Goal: Information Seeking & Learning: Learn about a topic

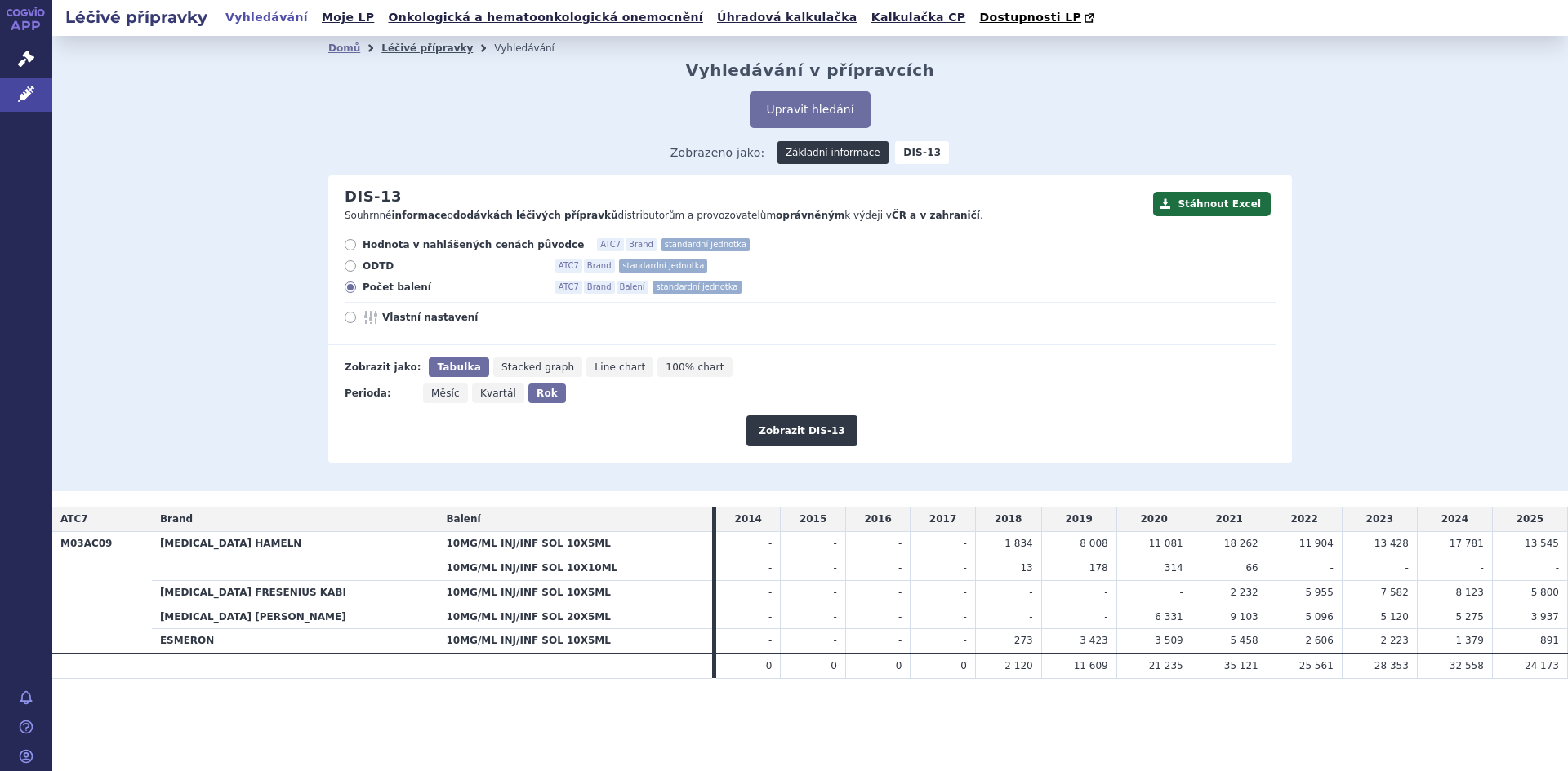
click at [419, 53] on link "Léčivé přípravky" at bounding box center [427, 47] width 91 height 11
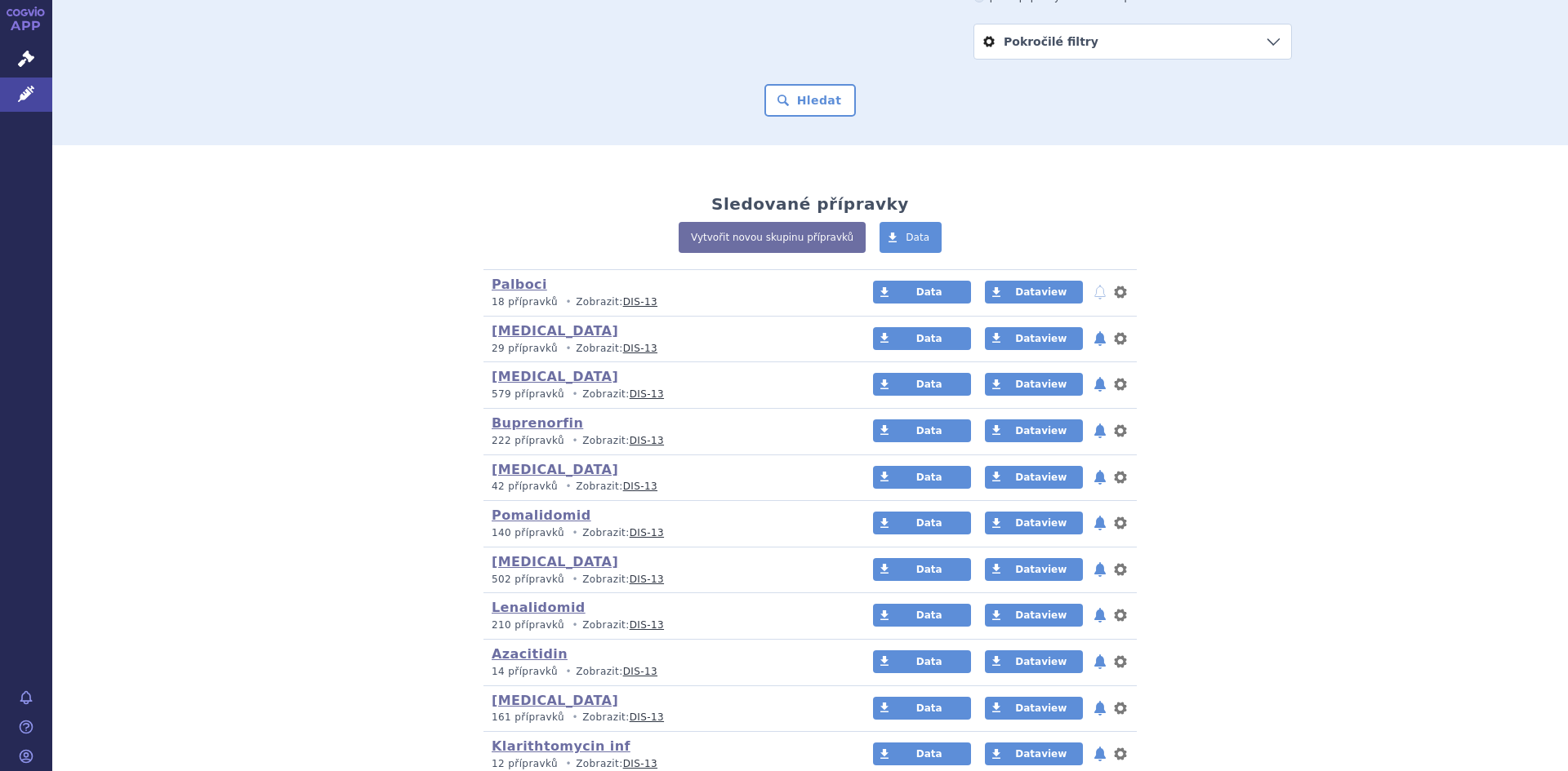
scroll to position [245, 0]
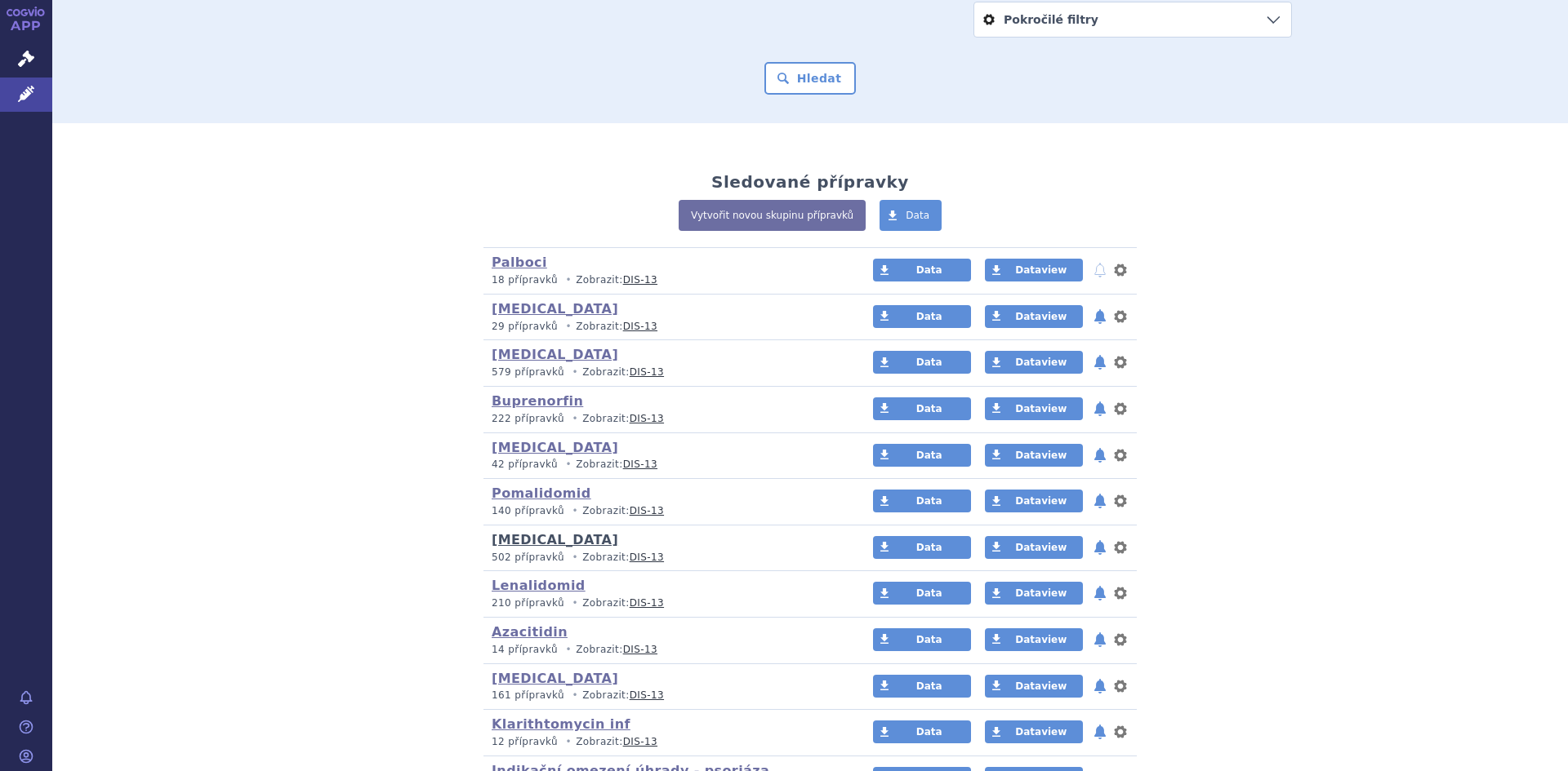
click at [526, 541] on link "thrombosis" at bounding box center [555, 540] width 127 height 16
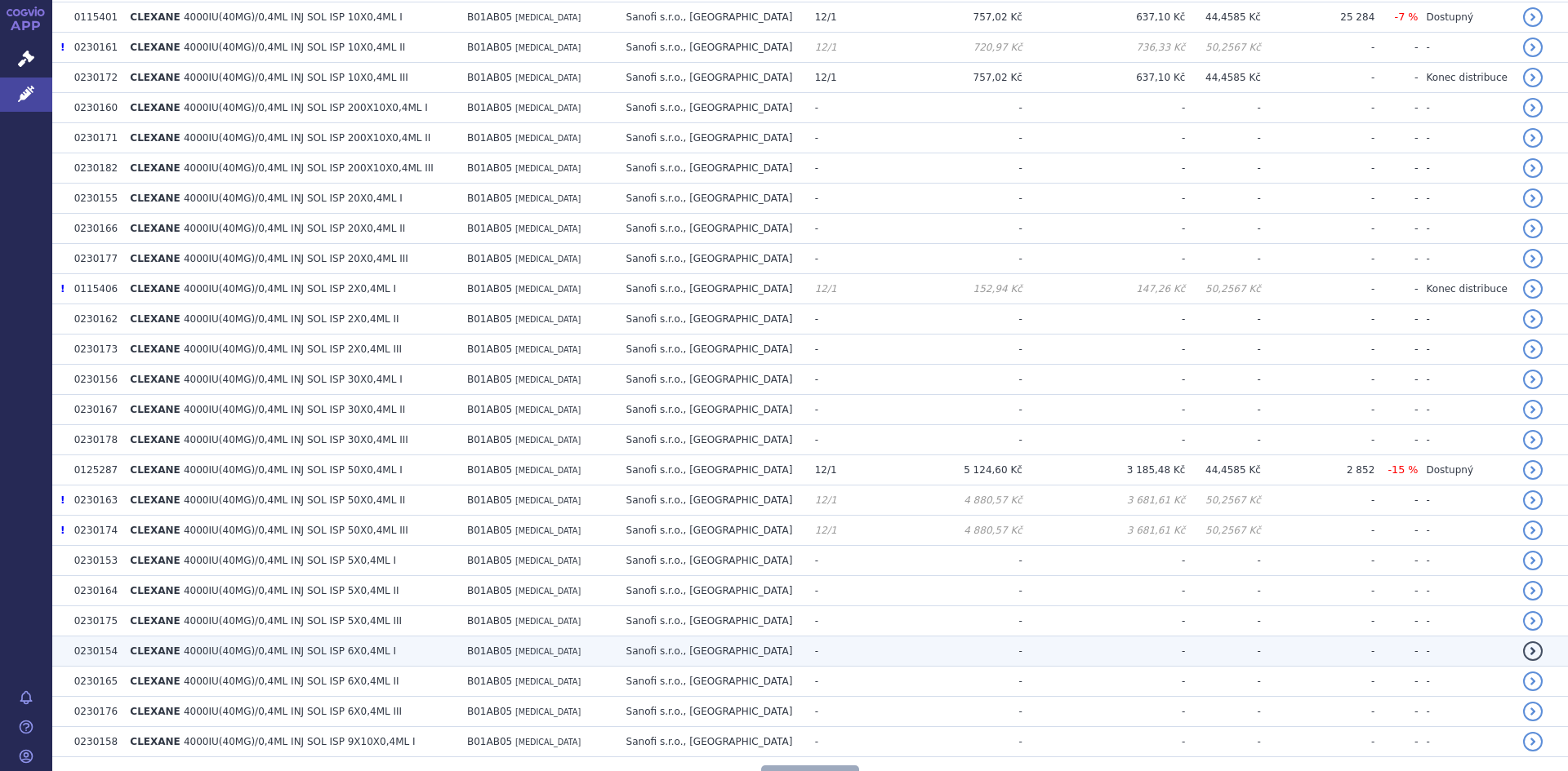
scroll to position [2803, 0]
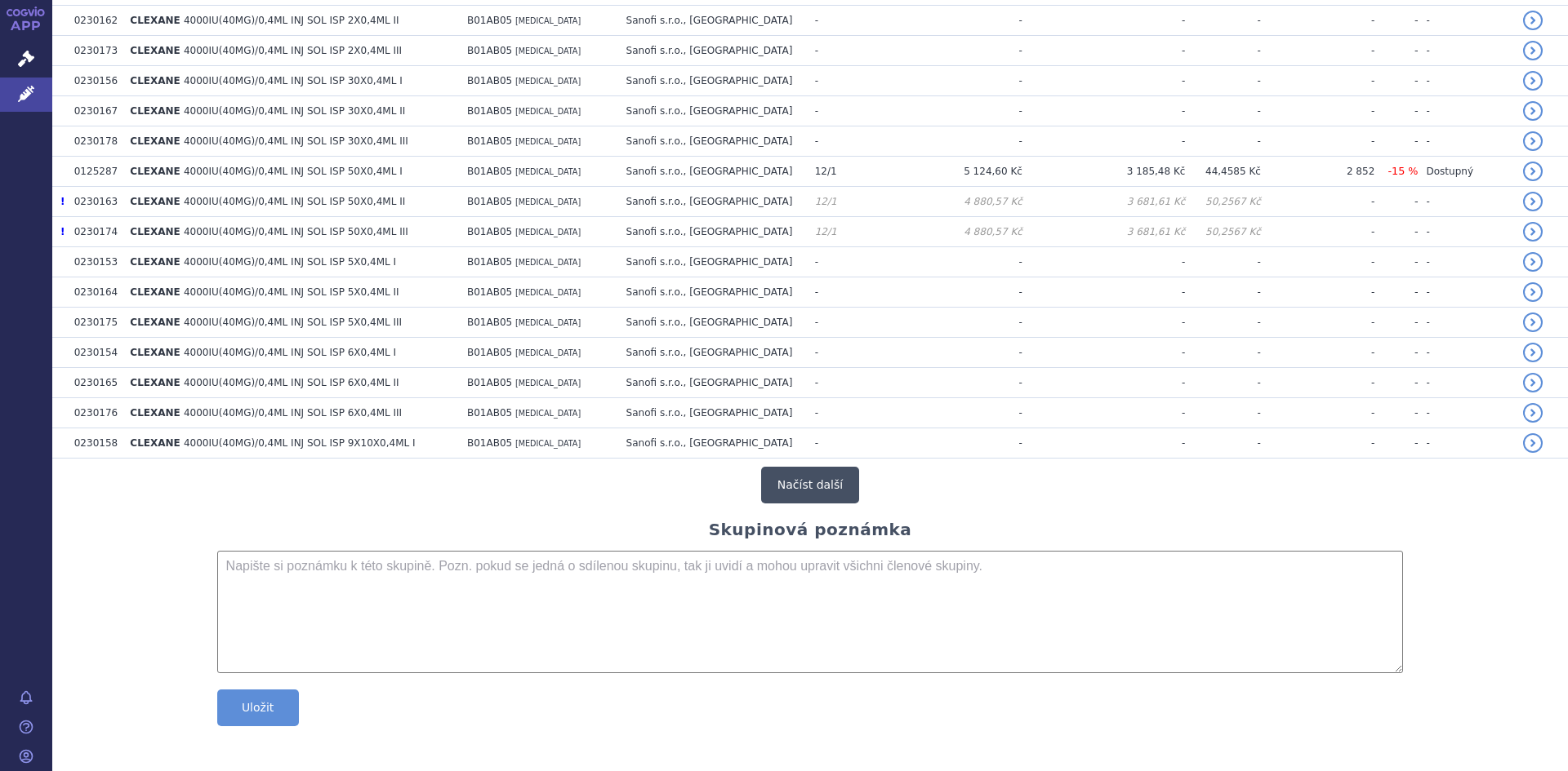
click at [789, 494] on button "Načíst další" at bounding box center [810, 485] width 98 height 37
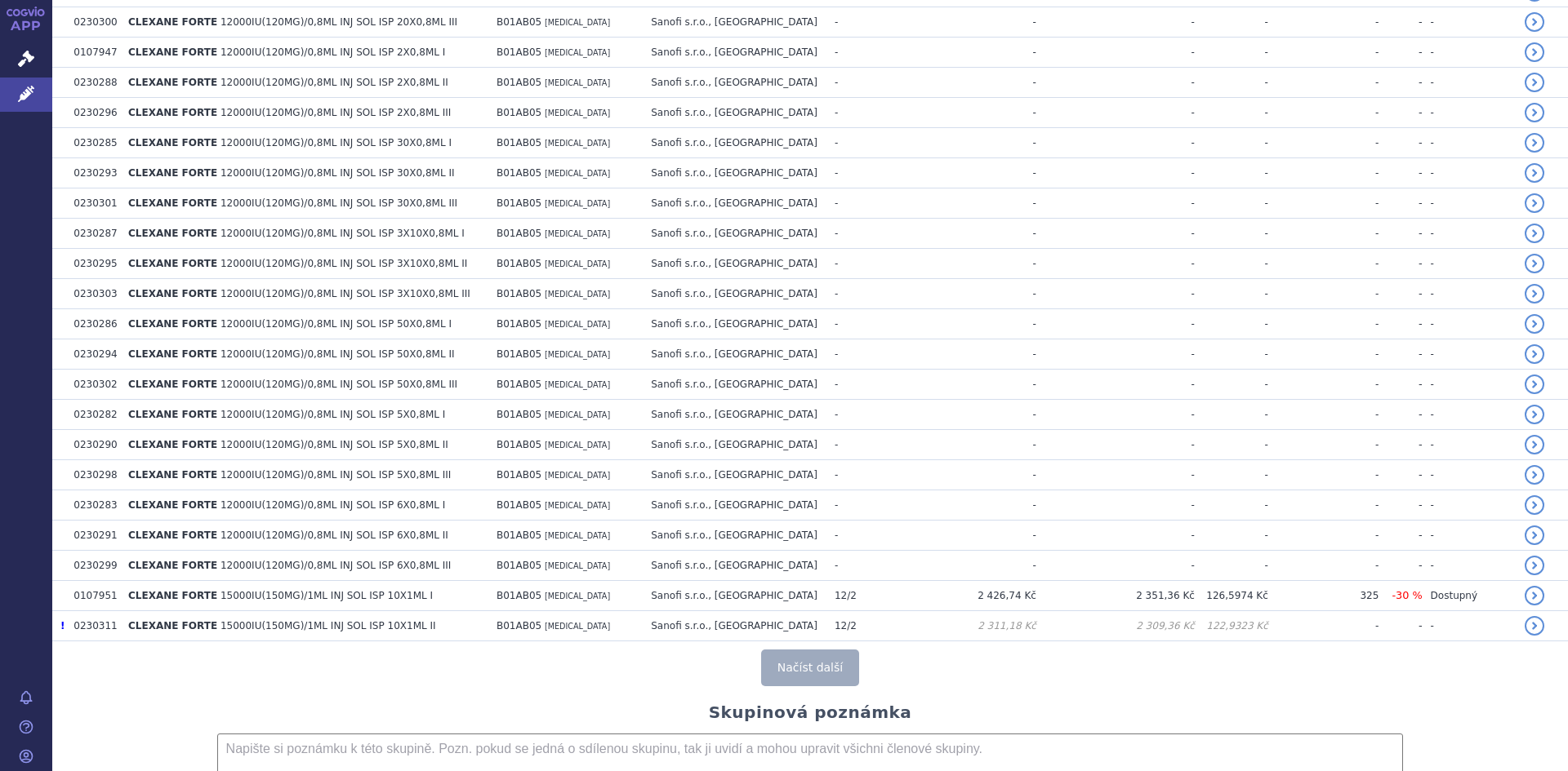
scroll to position [5823, 0]
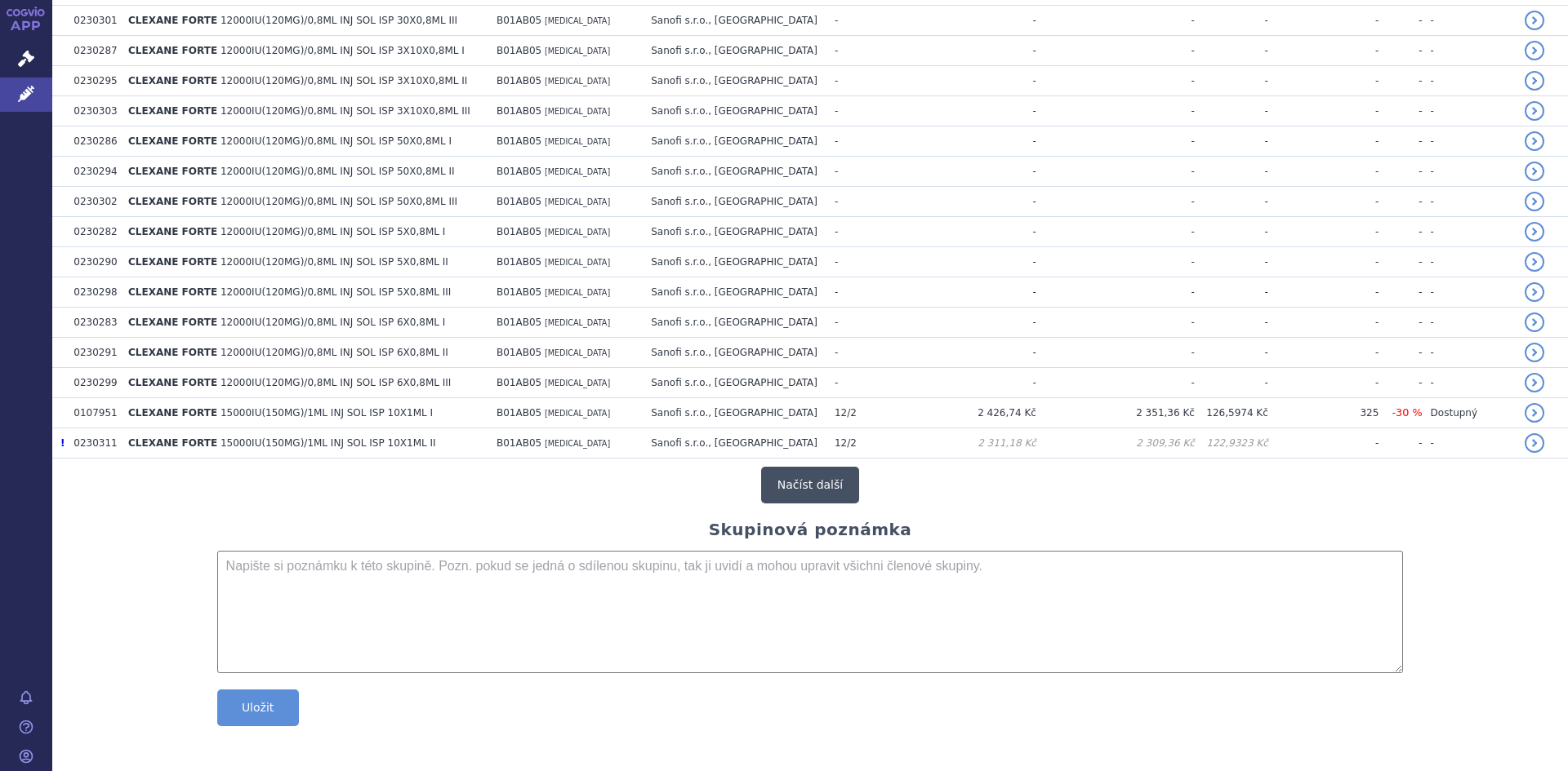
click at [817, 481] on button "Načíst další" at bounding box center [810, 485] width 98 height 37
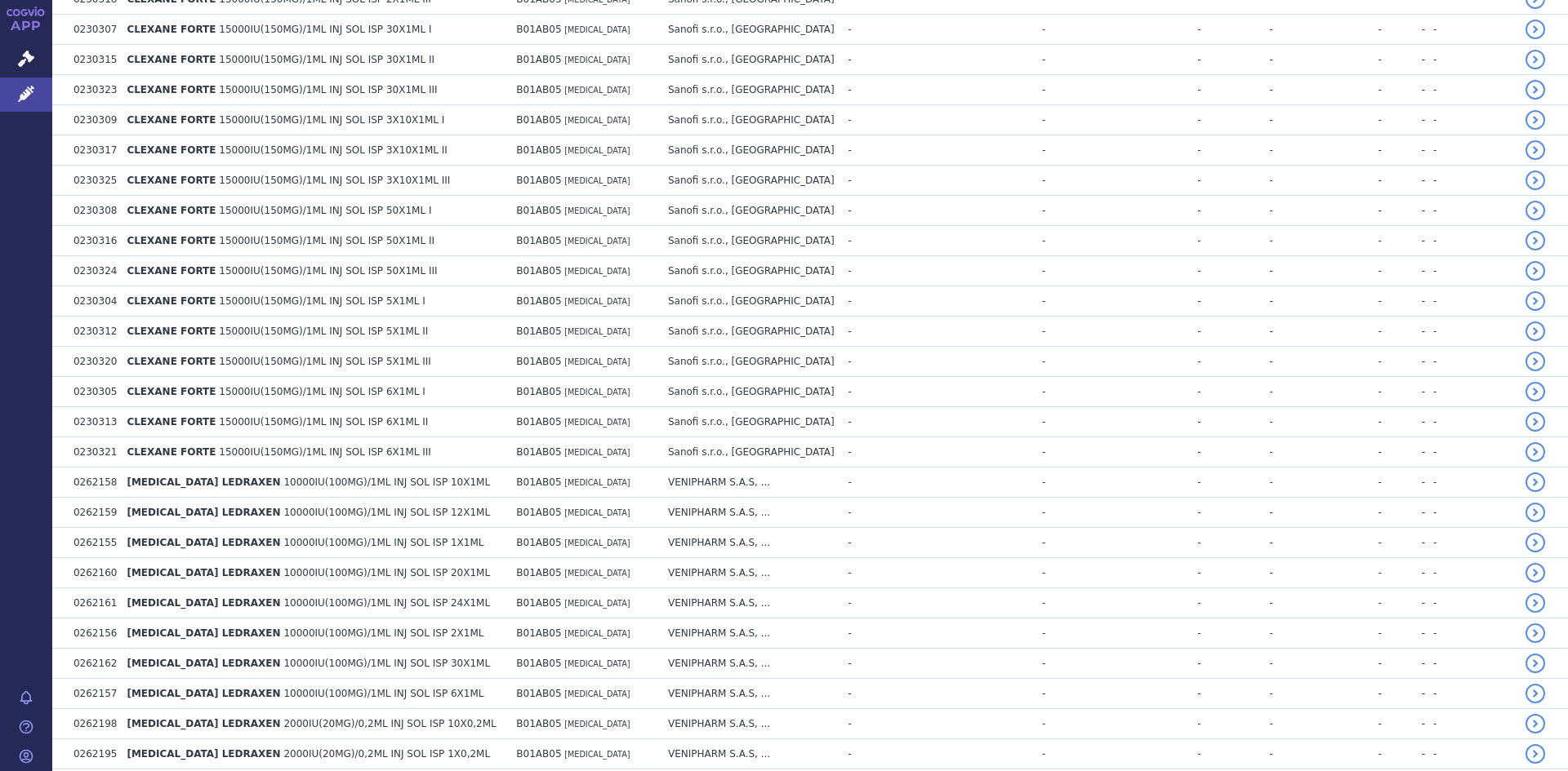
scroll to position [6476, 0]
click at [42, 56] on link "Správní řízení" at bounding box center [26, 60] width 53 height 34
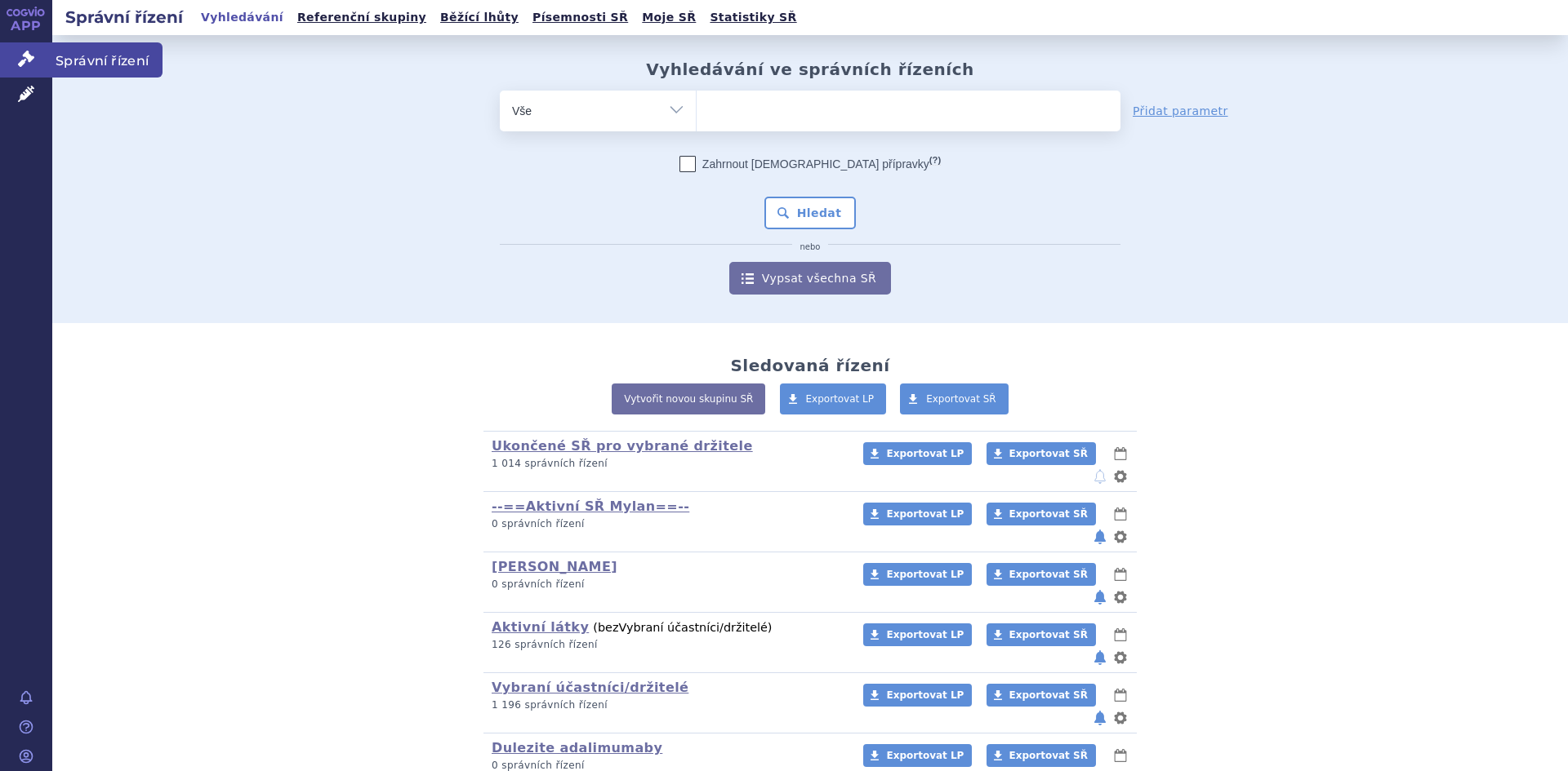
click at [114, 65] on span "Správní řízení" at bounding box center [108, 60] width 110 height 34
click at [669, 102] on select "Vše Spisová značka Typ SŘ Přípravek/SUKL kód Účastník/Držitel" at bounding box center [597, 109] width 196 height 37
select select "filter-atc-group"
click at [500, 91] on select "Vše Spisová značka Typ SŘ Přípravek/SUKL kód Účastník/Držitel" at bounding box center [597, 109] width 196 height 37
click at [720, 113] on ul at bounding box center [908, 108] width 424 height 34
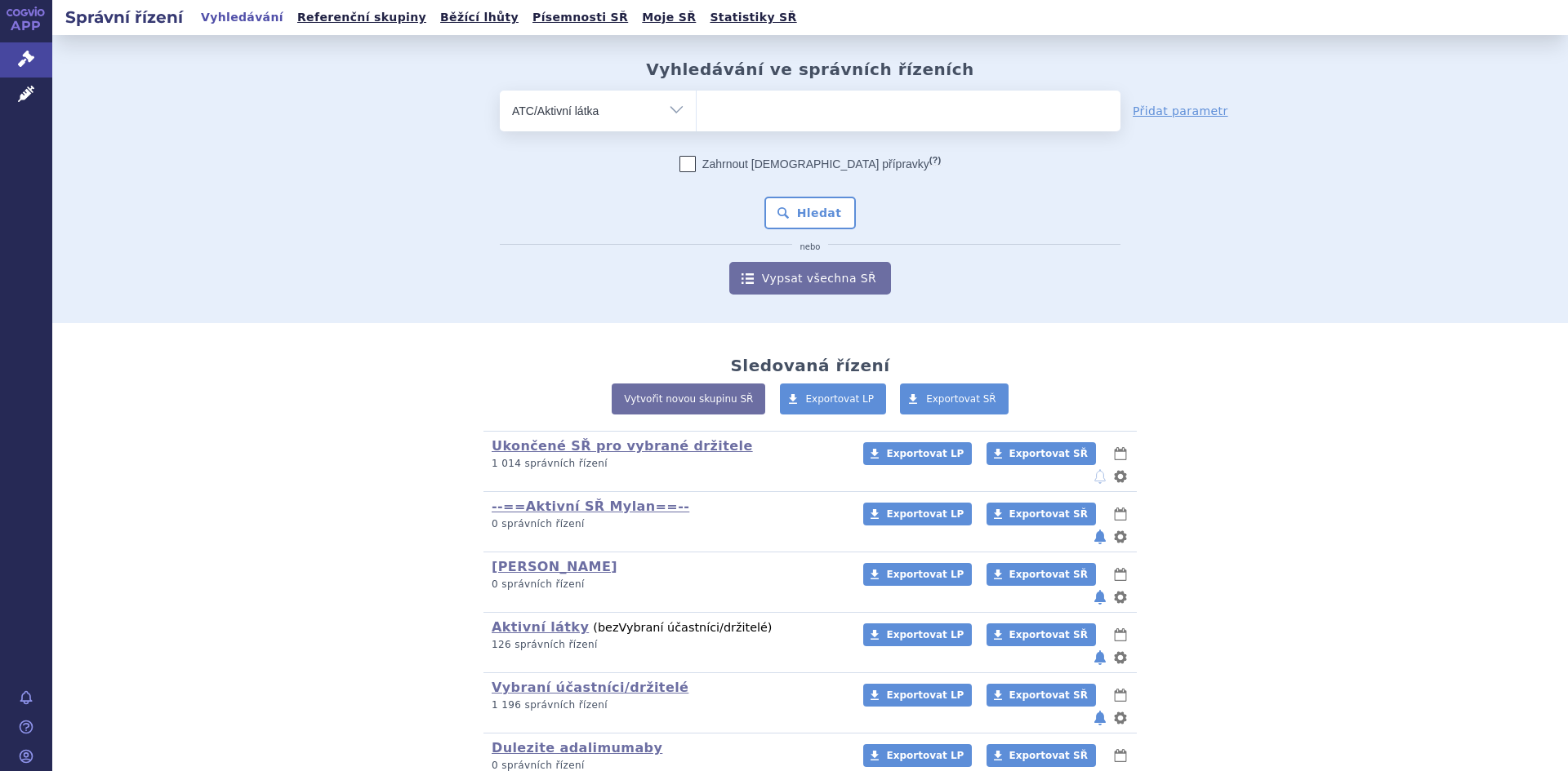
click at [696, 113] on select at bounding box center [696, 110] width 1 height 41
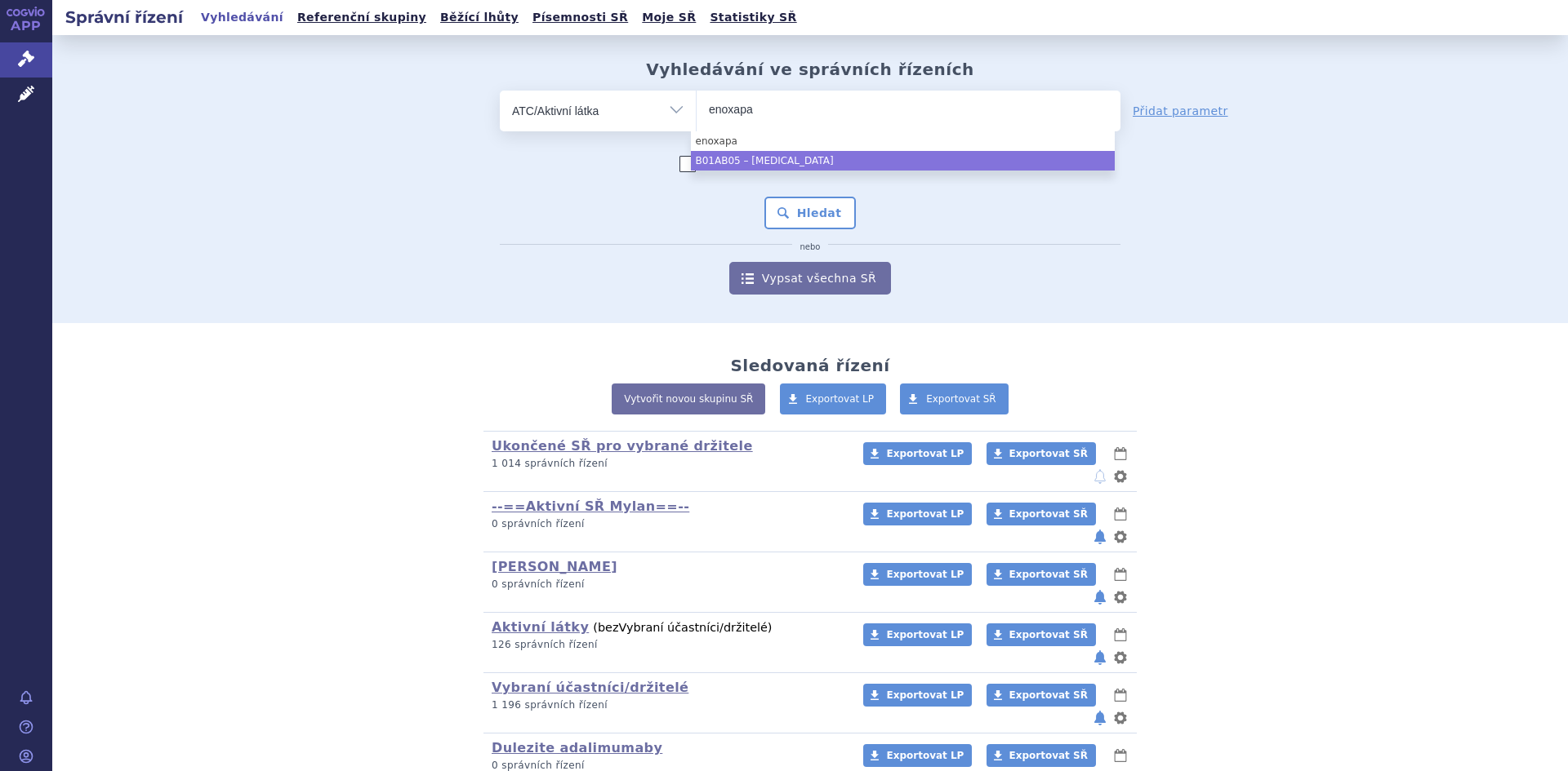
type input "enoxapa"
select select "B01AB05"
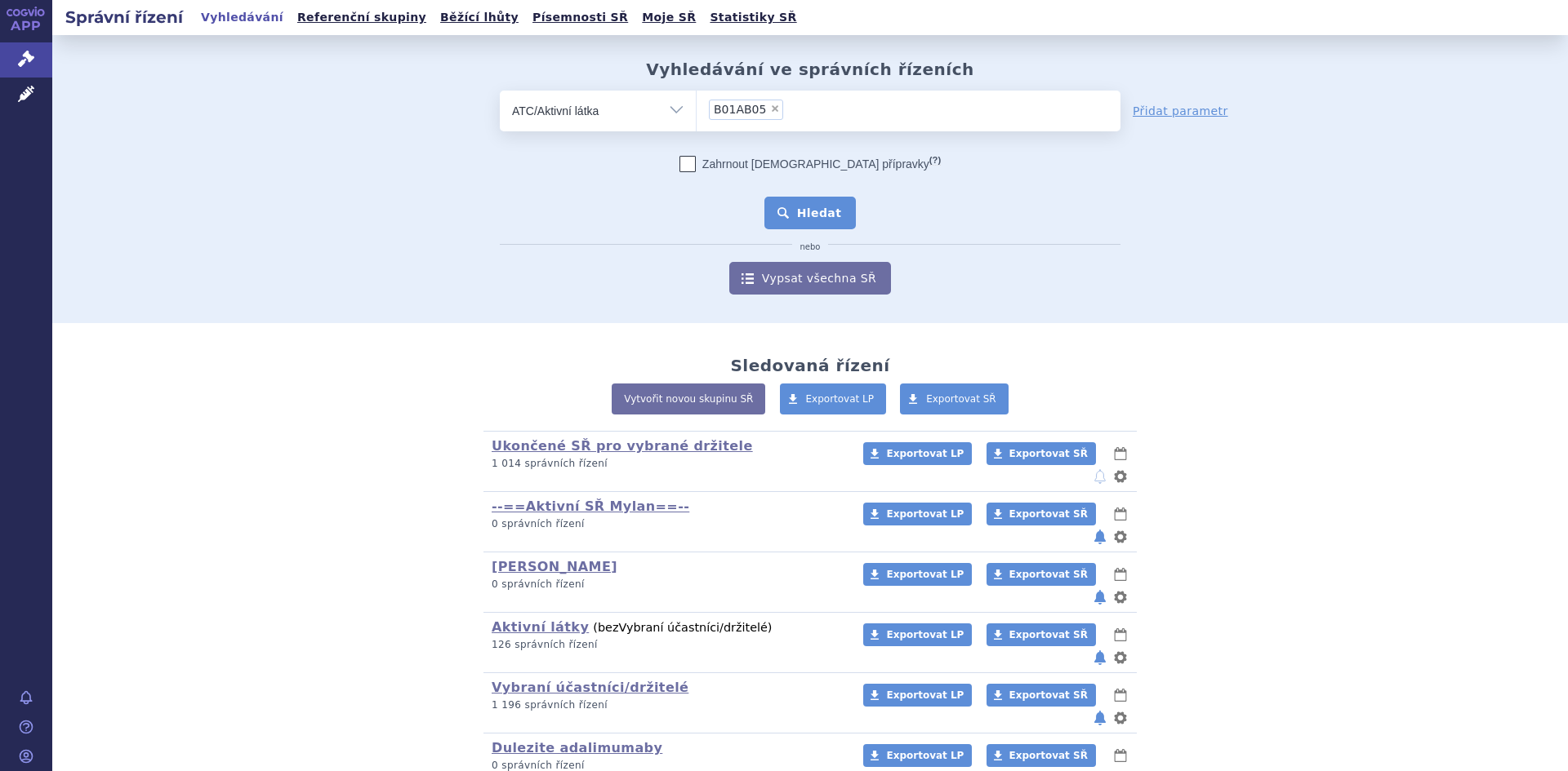
click at [810, 212] on button "Hledat" at bounding box center [810, 213] width 92 height 33
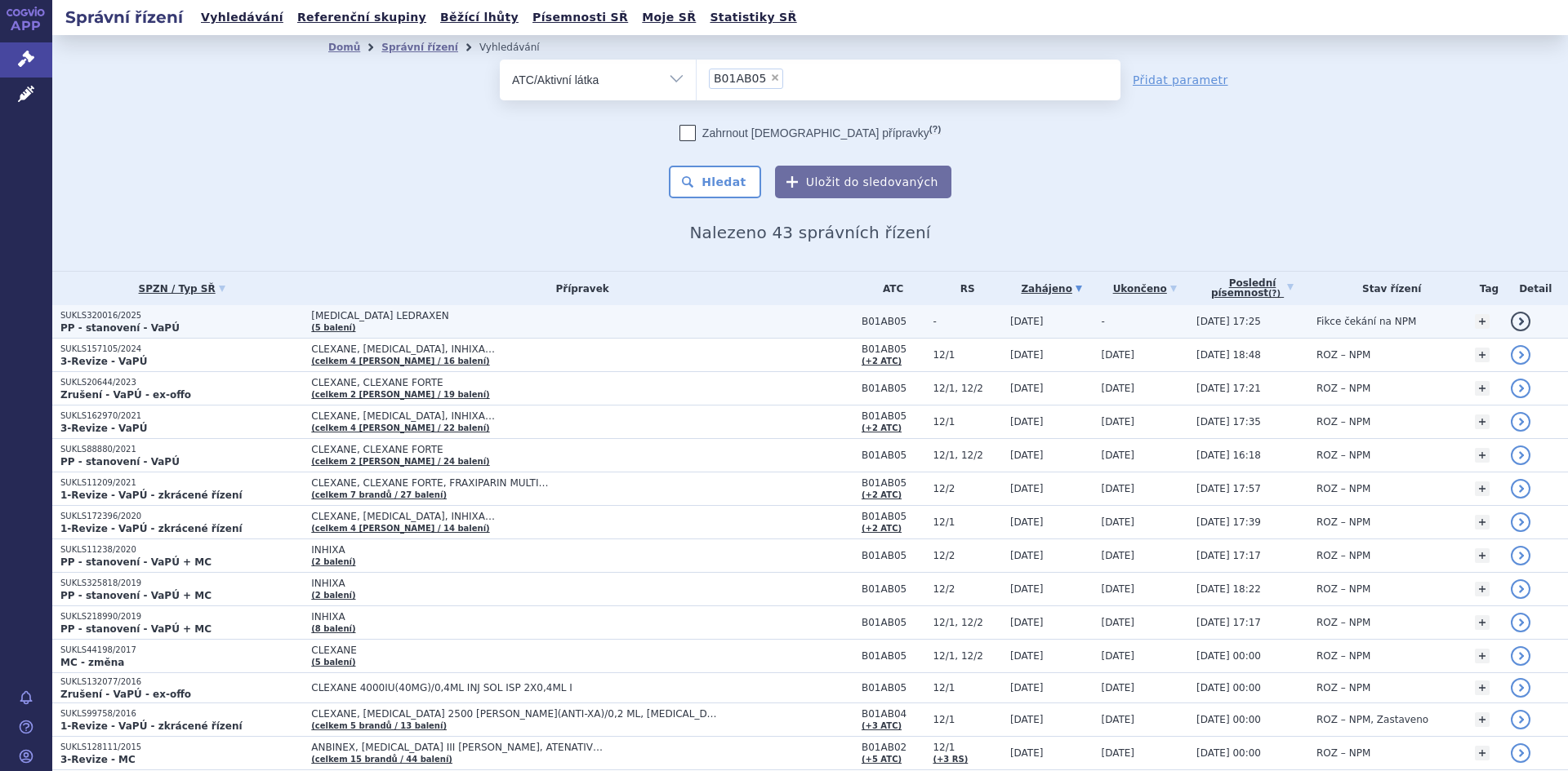
click at [344, 312] on span "ENOXAPARIN SODIUM LEDRAXEN" at bounding box center [515, 316] width 408 height 11
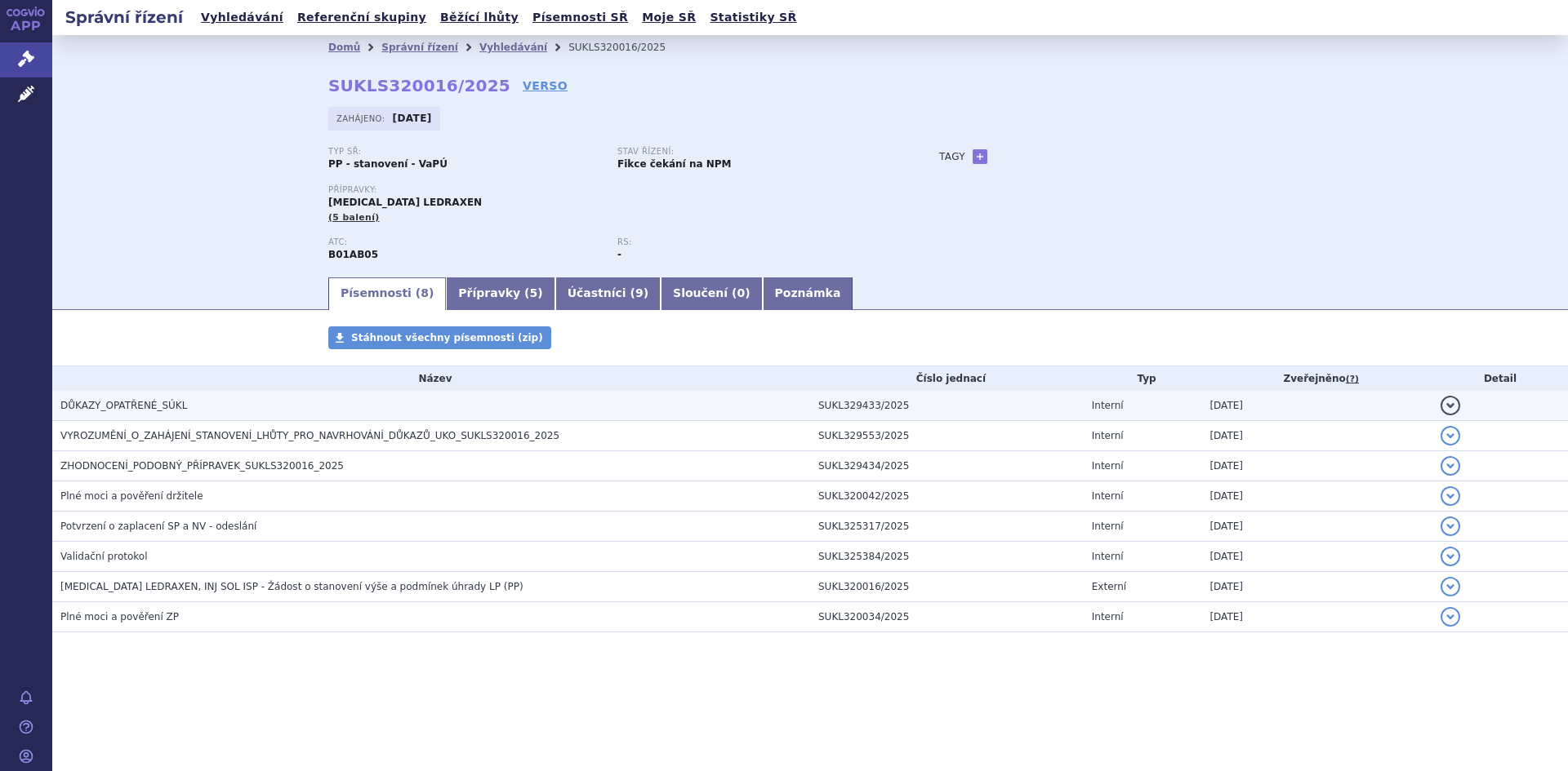
click at [130, 403] on span "DŮKAZY_OPATŘENÉ_SÚKL" at bounding box center [123, 405] width 127 height 11
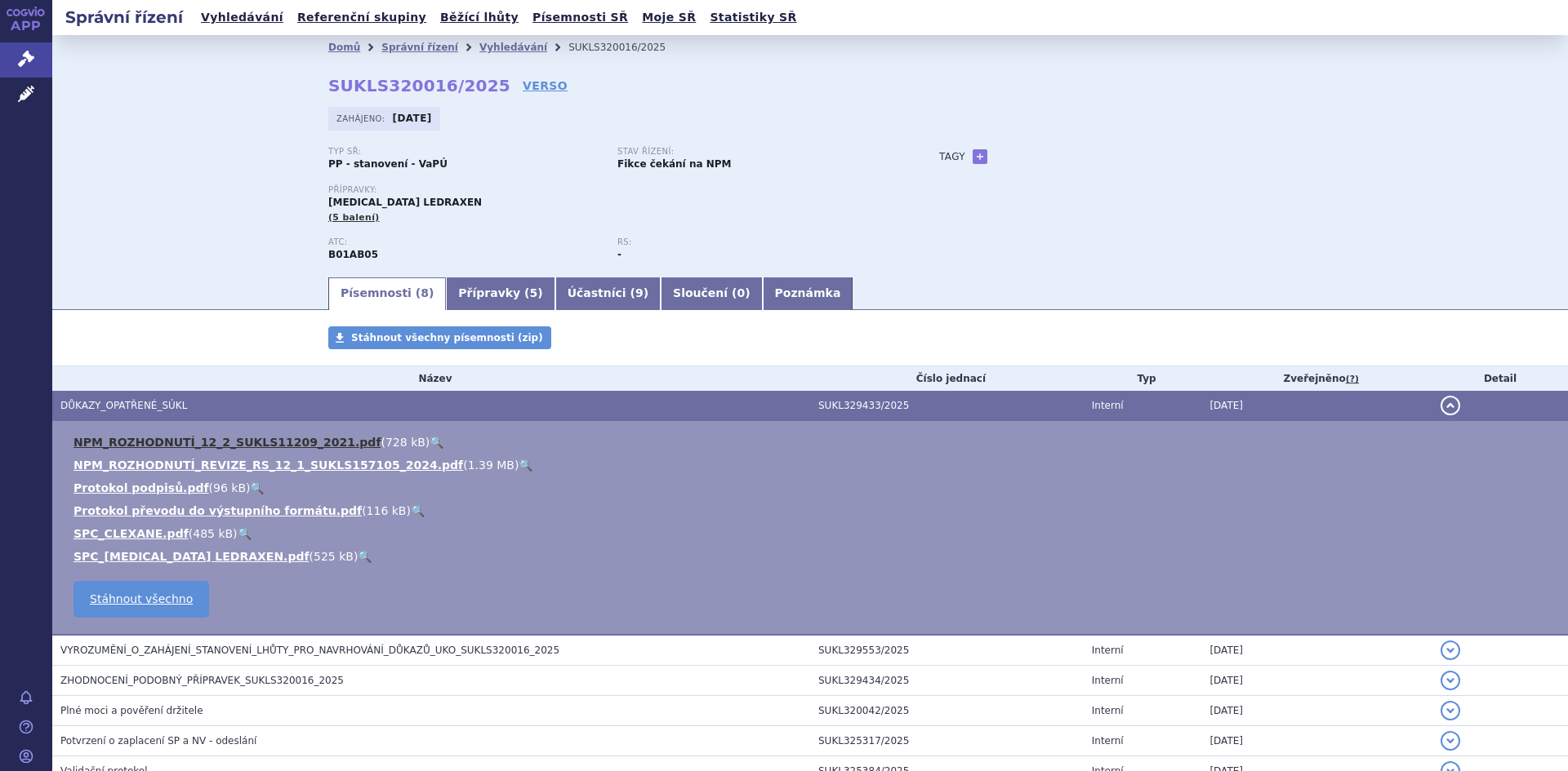
click at [222, 436] on link "NPM_ROZHODNUTÍ_12_2_SUKLS11209_2021.pdf" at bounding box center [227, 442] width 307 height 13
click at [1441, 405] on button "detail" at bounding box center [1451, 405] width 20 height 20
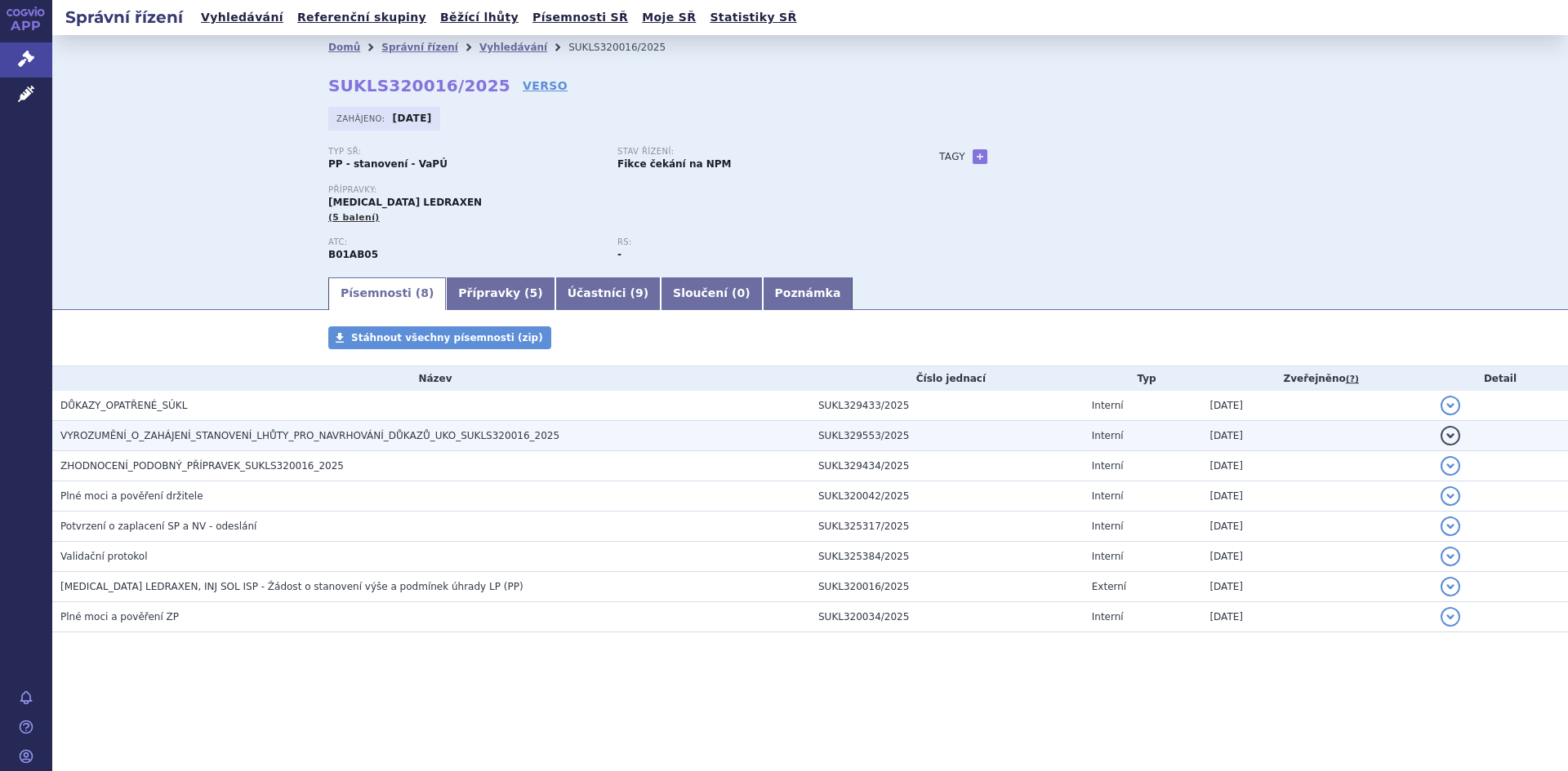
click at [174, 441] on span "VYROZUMĚNÍ_O_ZAHÁJENÍ_STANOVENÍ_LHŮTY_PRO_NAVRHOVÁNÍ_DŮKAZŮ_UKO_SUKLS320016_2025" at bounding box center [310, 436] width 499 height 11
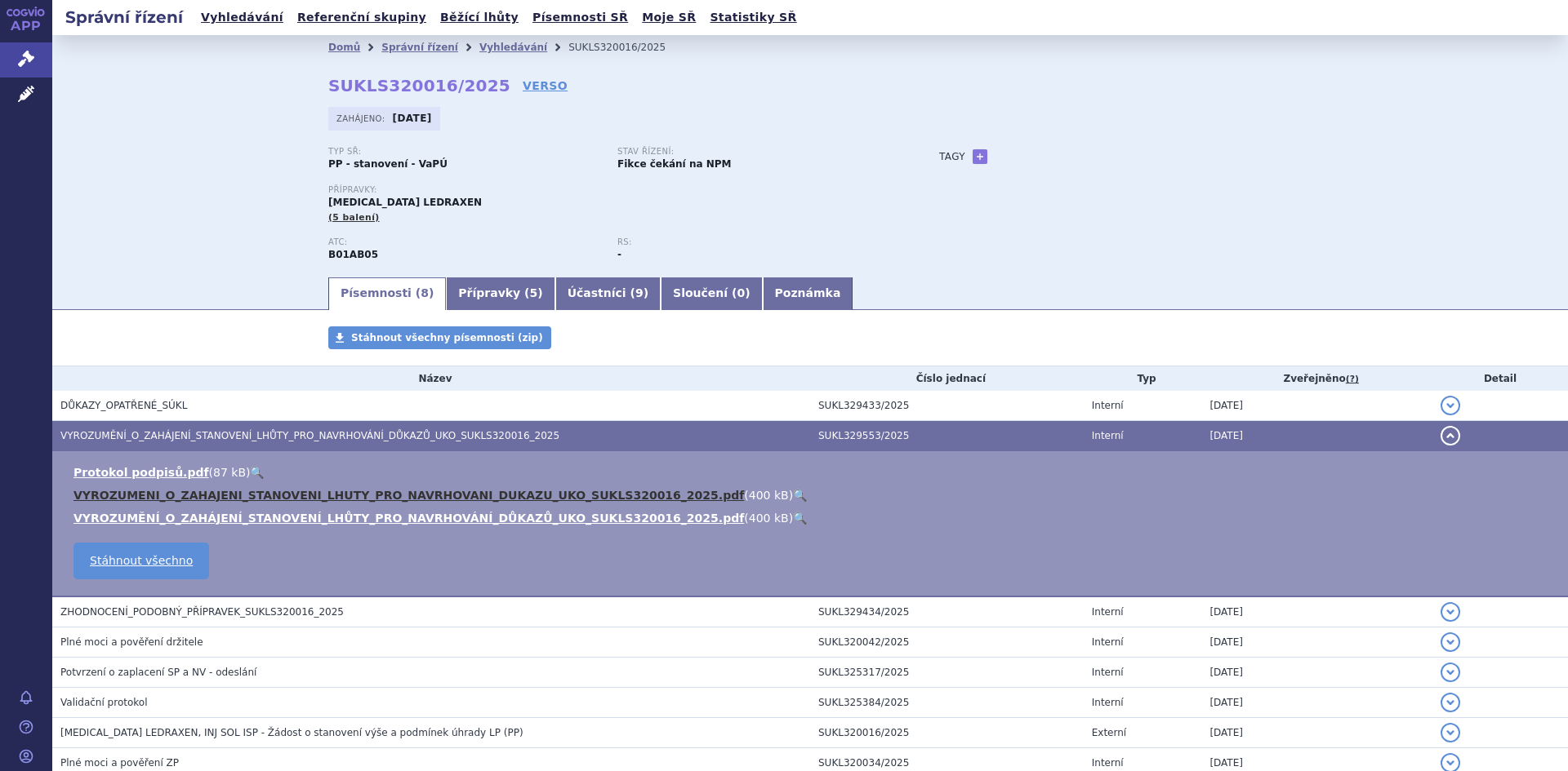
click at [270, 496] on link "VYROZUMENI_O_ZAHAJENI_STANOVENI_LHUTY_PRO_NAVRHOVANI_DUKAZU_UKO_SUKLS320016_202…" at bounding box center [408, 495] width 671 height 13
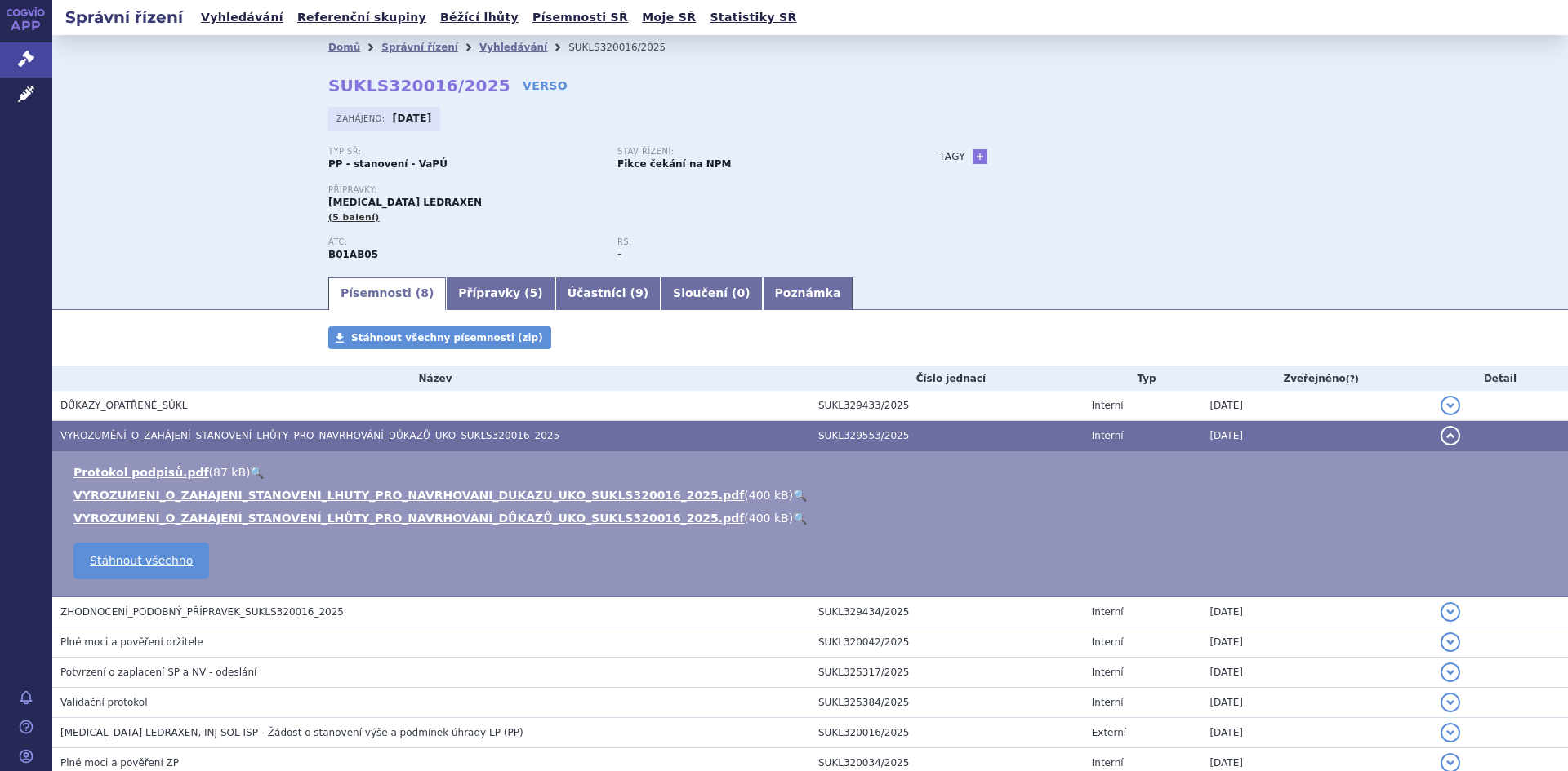
click at [1441, 433] on button "detail" at bounding box center [1451, 436] width 20 height 20
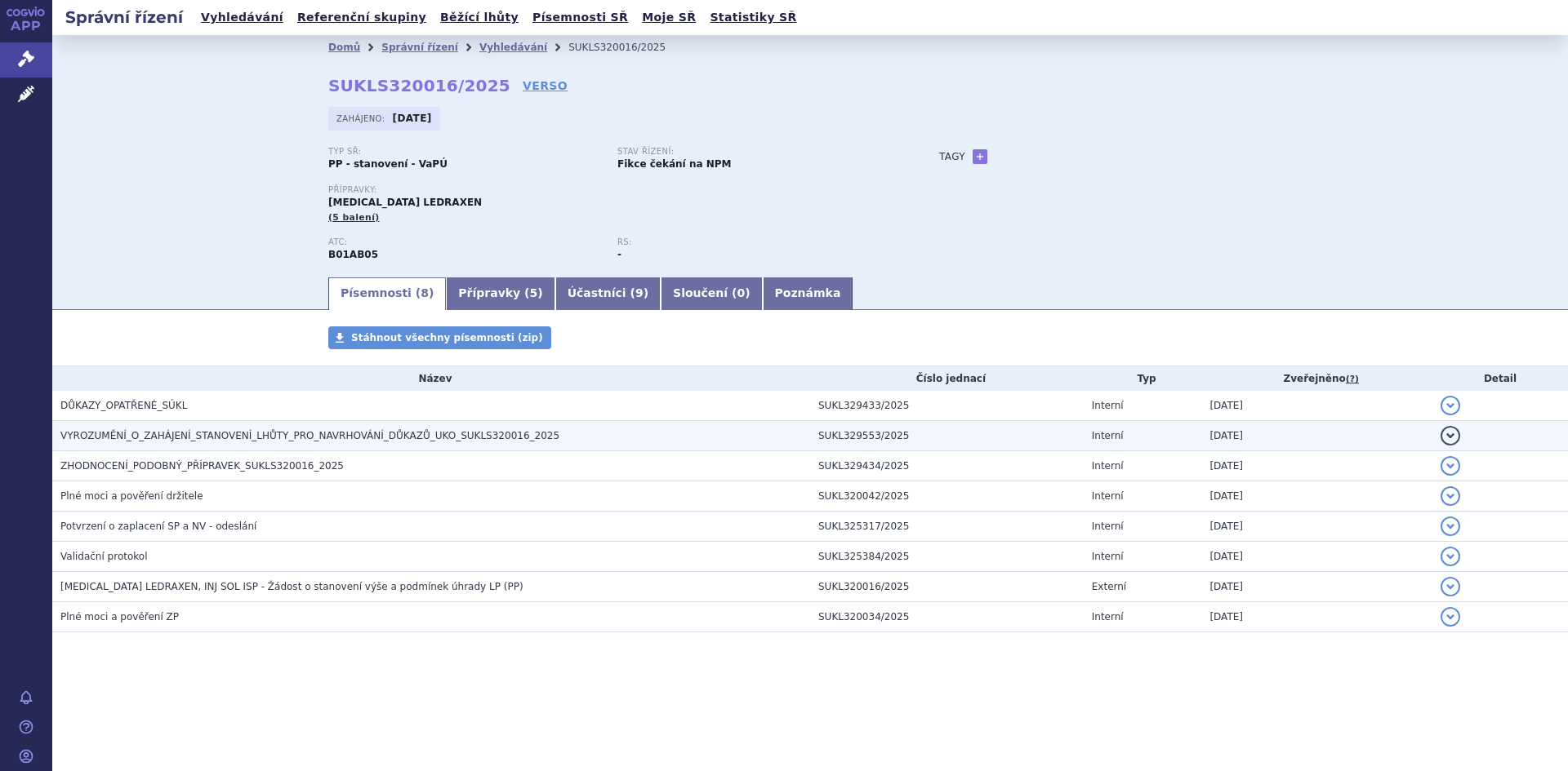
click at [119, 434] on span "VYROZUMĚNÍ_O_ZAHÁJENÍ_STANOVENÍ_LHŮTY_PRO_NAVRHOVÁNÍ_DŮKAZŮ_UKO_SUKLS320016_2025" at bounding box center [310, 436] width 499 height 11
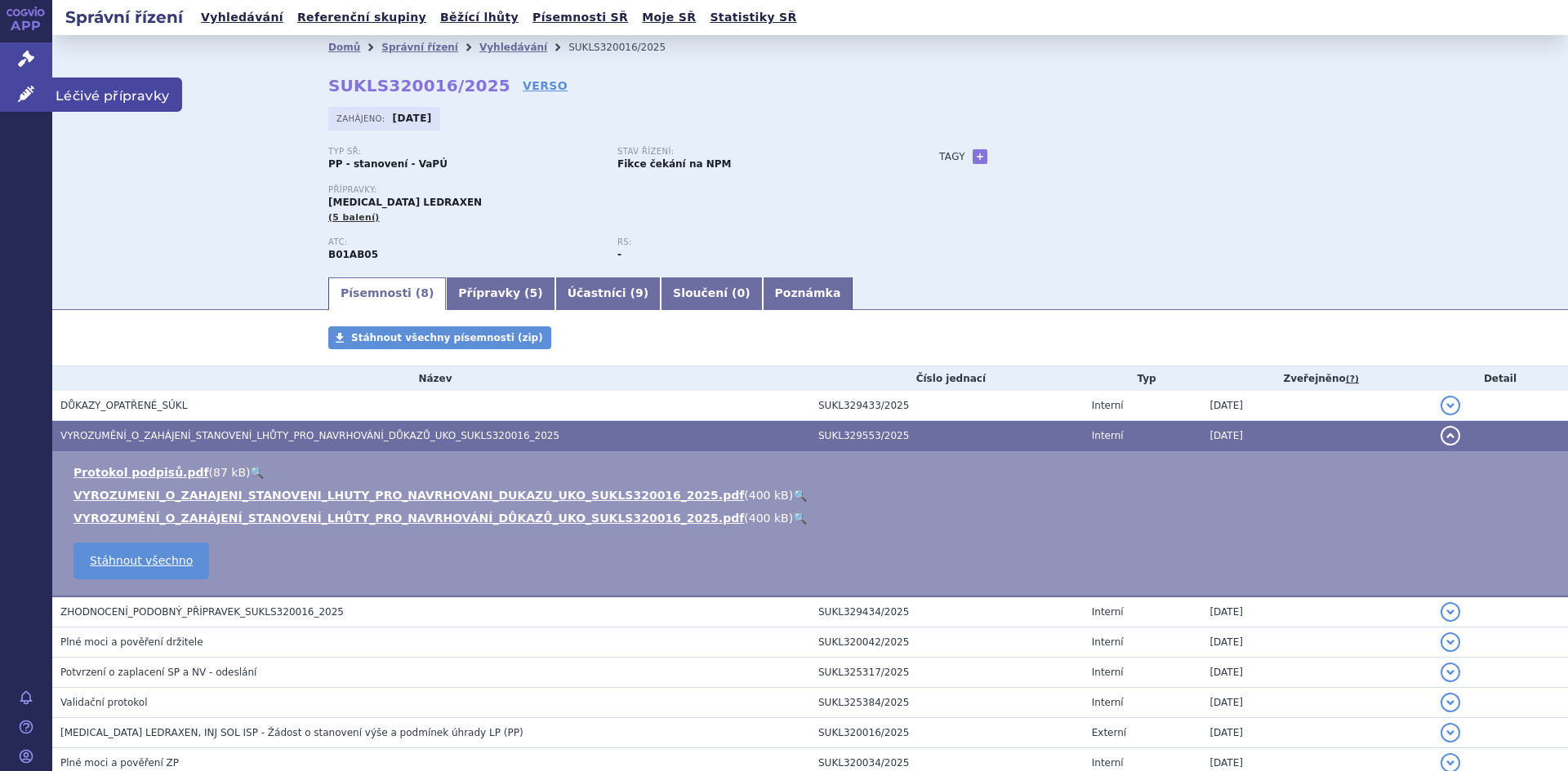
click at [119, 94] on span "Léčivé přípravky" at bounding box center [117, 95] width 129 height 34
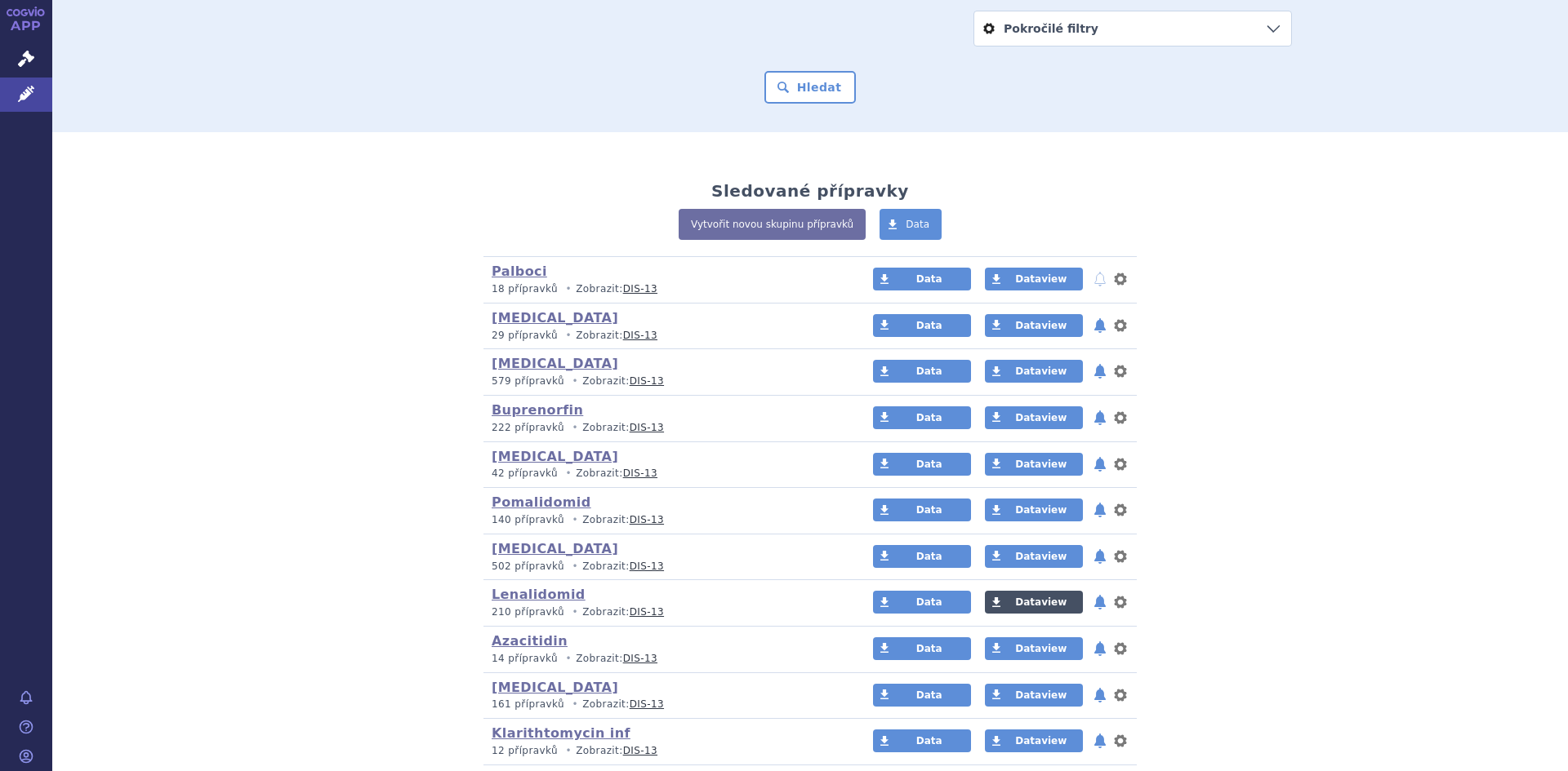
scroll to position [245, 0]
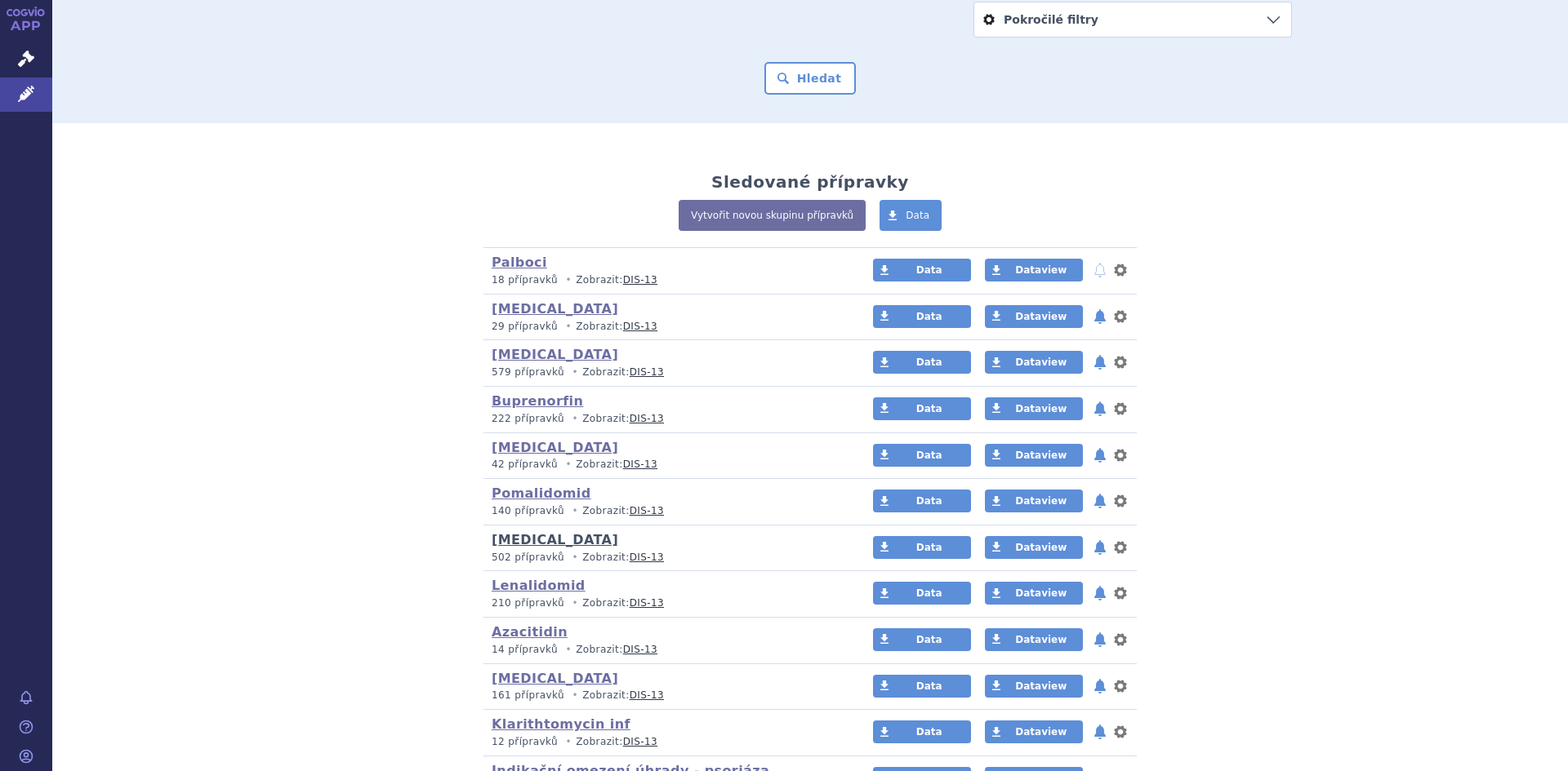
click at [525, 543] on link "[MEDICAL_DATA]" at bounding box center [555, 540] width 127 height 16
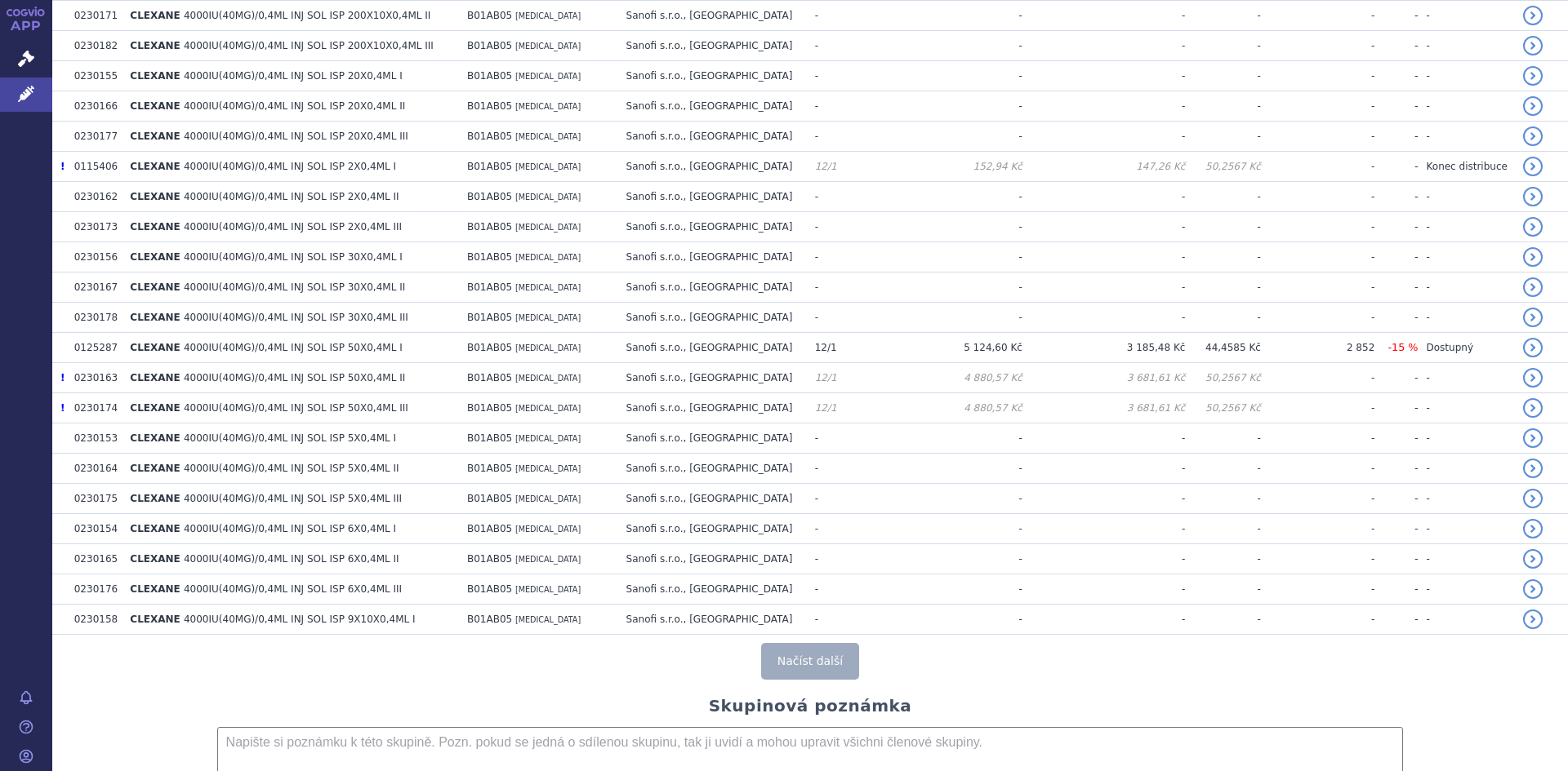
scroll to position [2803, 0]
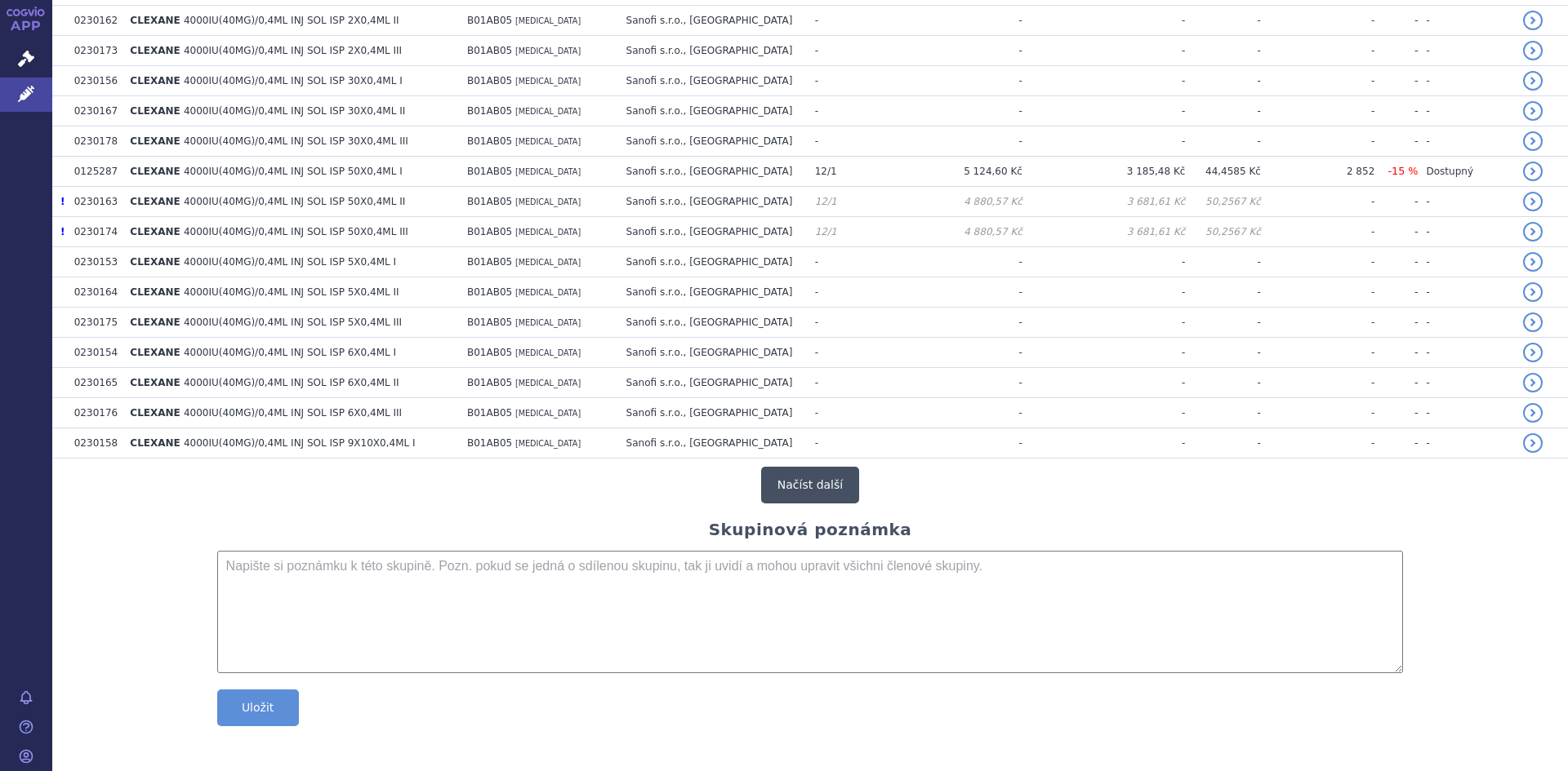
click at [806, 486] on button "Načíst další" at bounding box center [810, 485] width 98 height 37
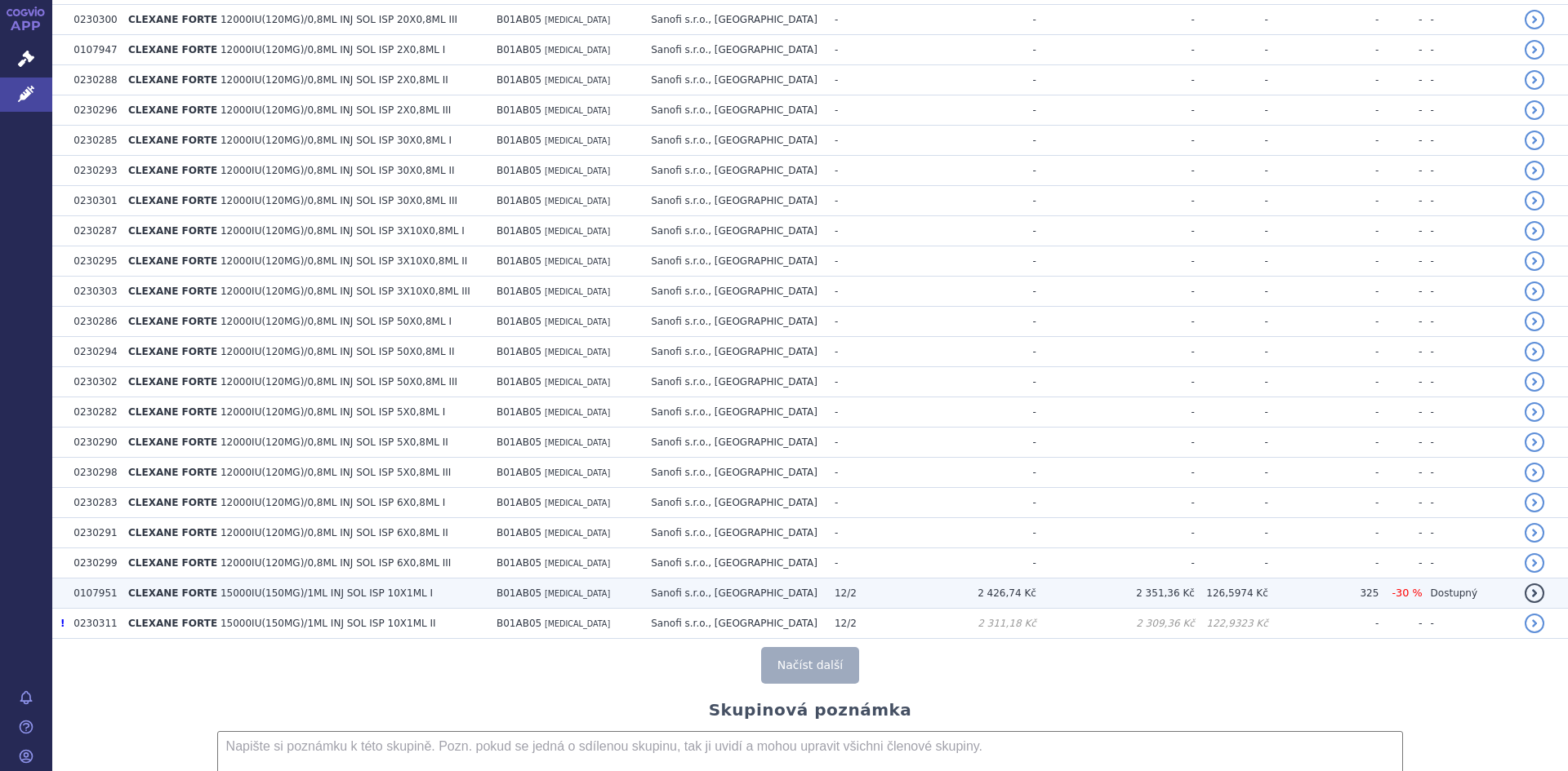
scroll to position [5823, 0]
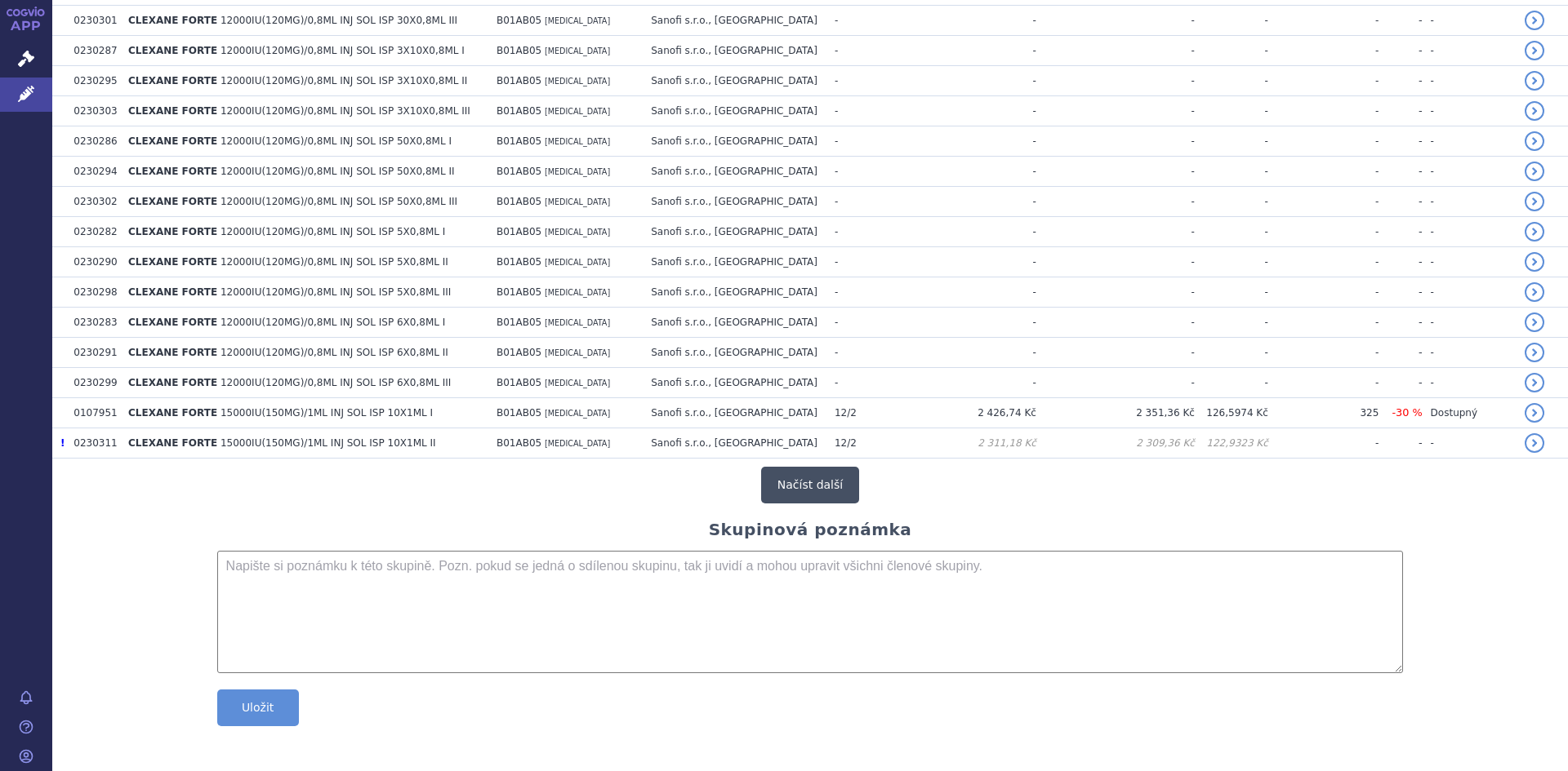
click at [787, 487] on button "Načíst další" at bounding box center [810, 485] width 98 height 37
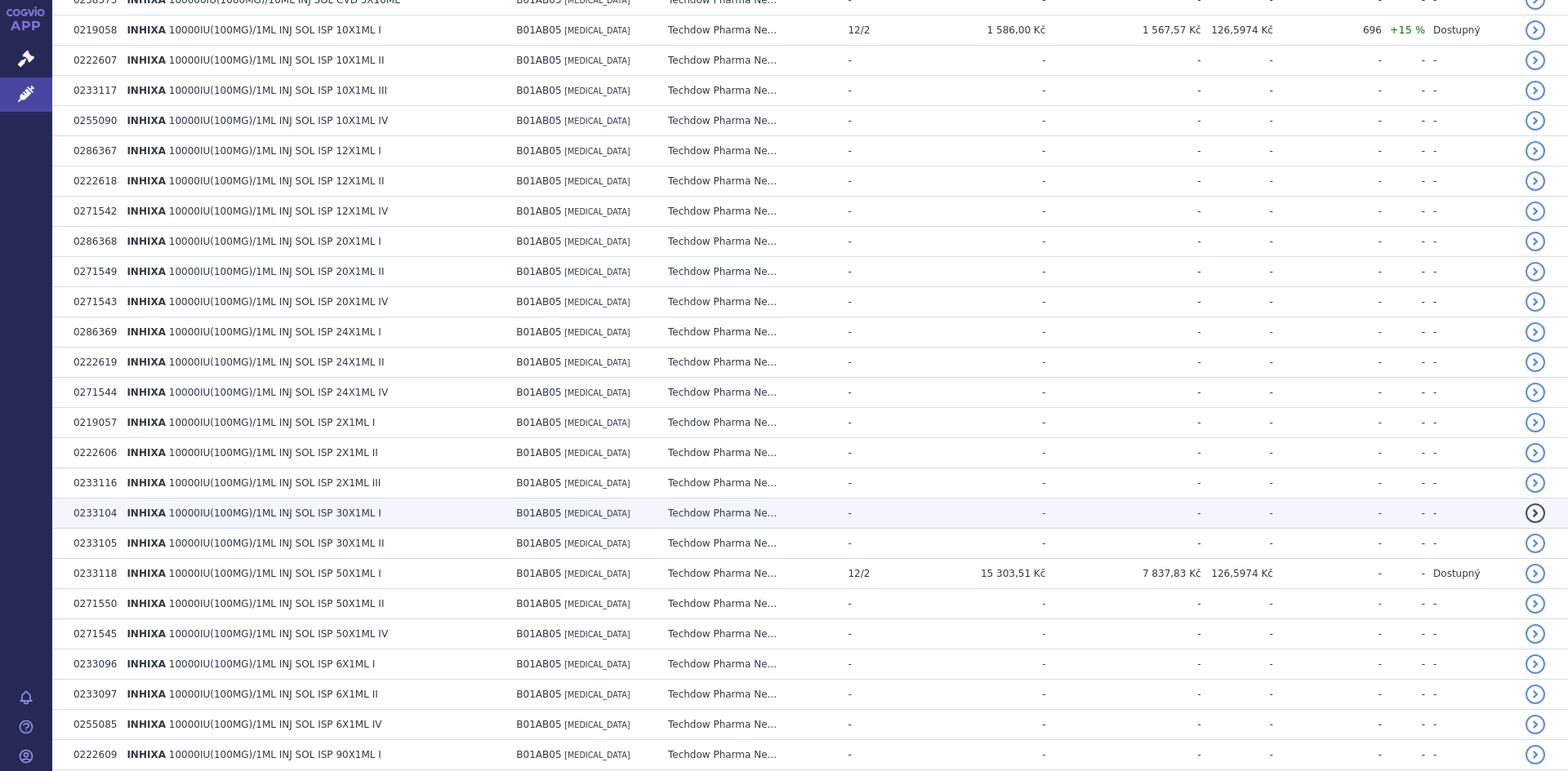
scroll to position [8108, 0]
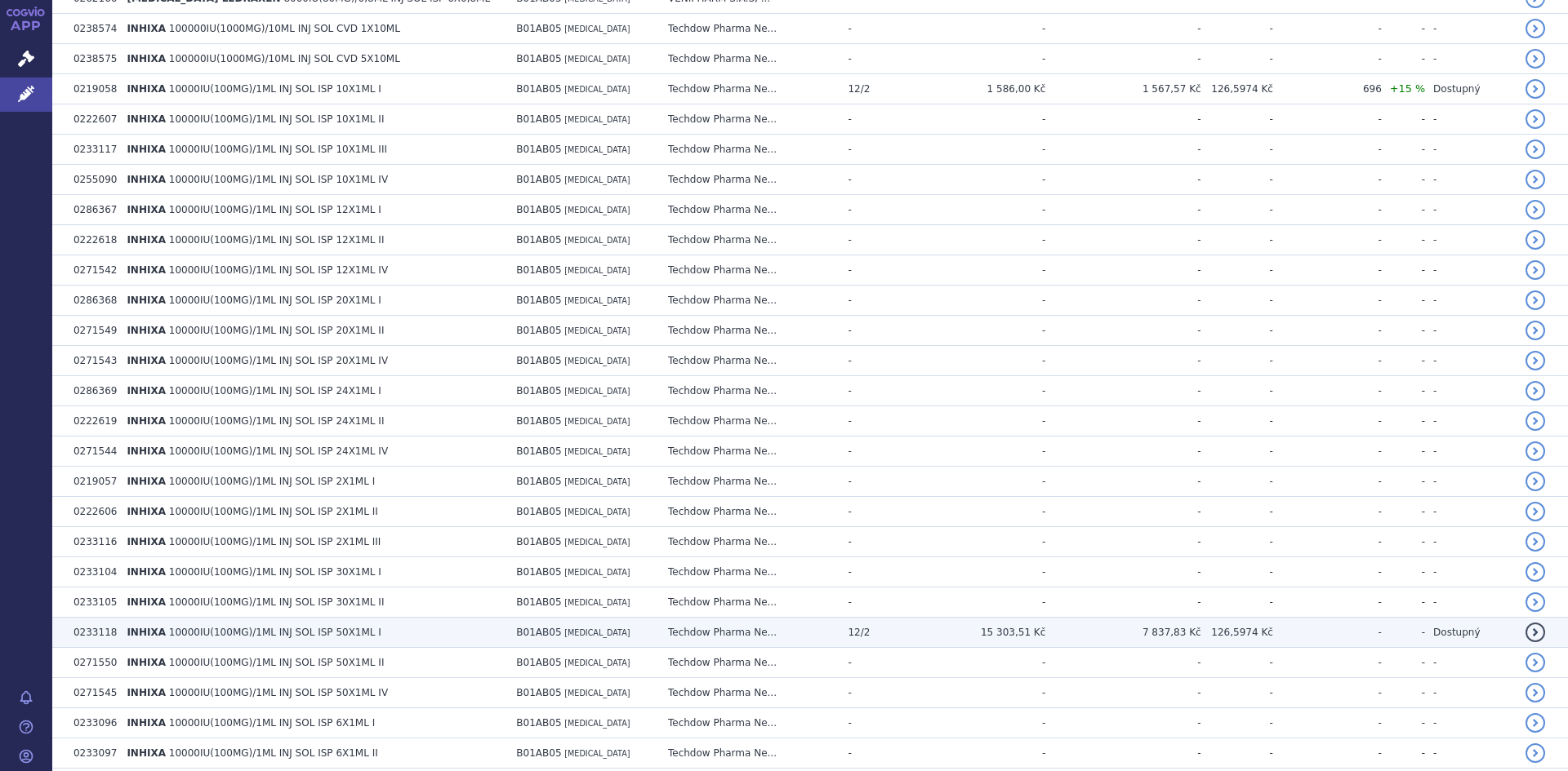
click at [328, 633] on span "10000IU(100MG)/1ML INJ SOL ISP 50X1ML I" at bounding box center [275, 632] width 212 height 11
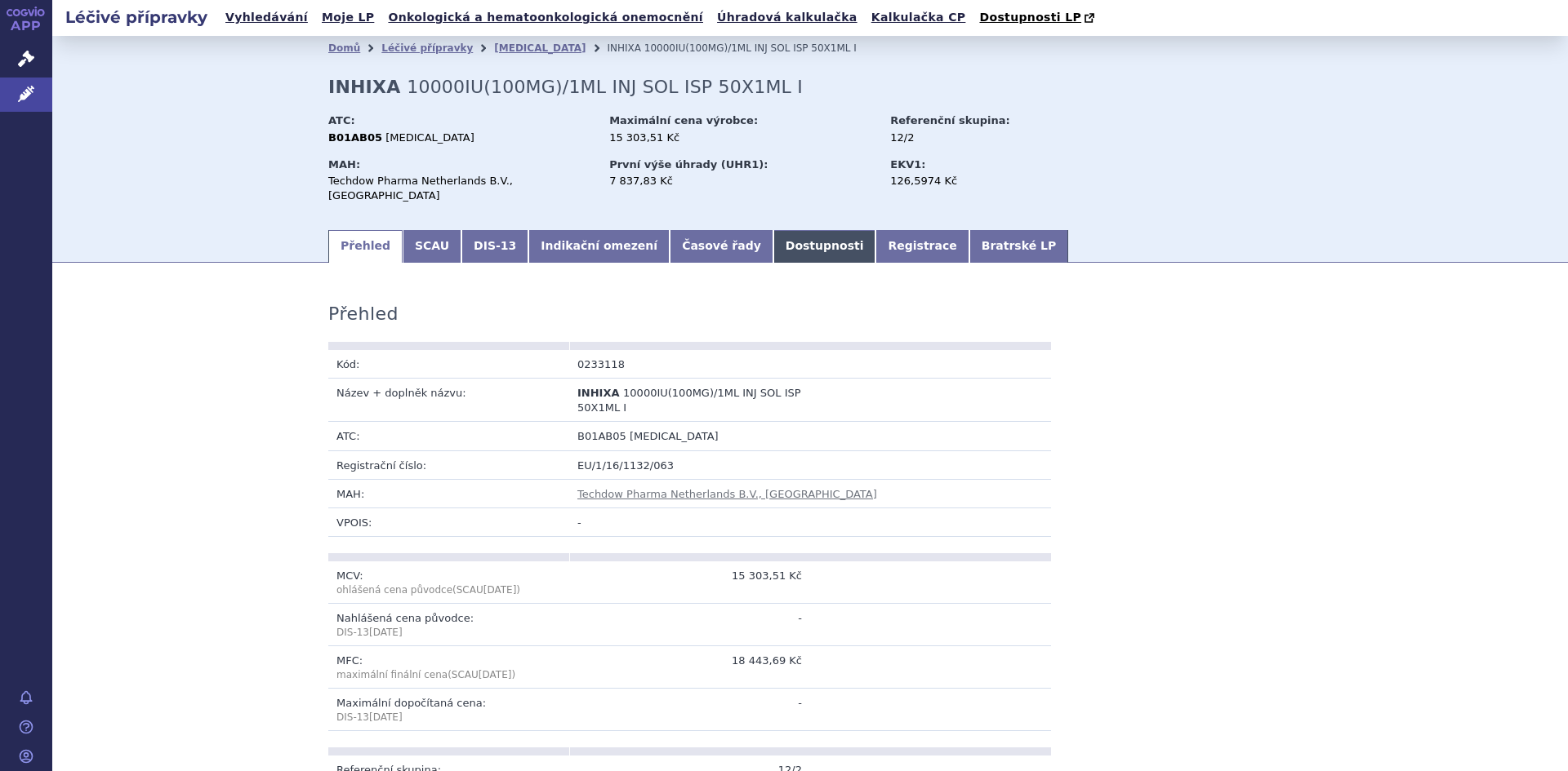
click at [773, 241] on link "Dostupnosti" at bounding box center [824, 247] width 103 height 33
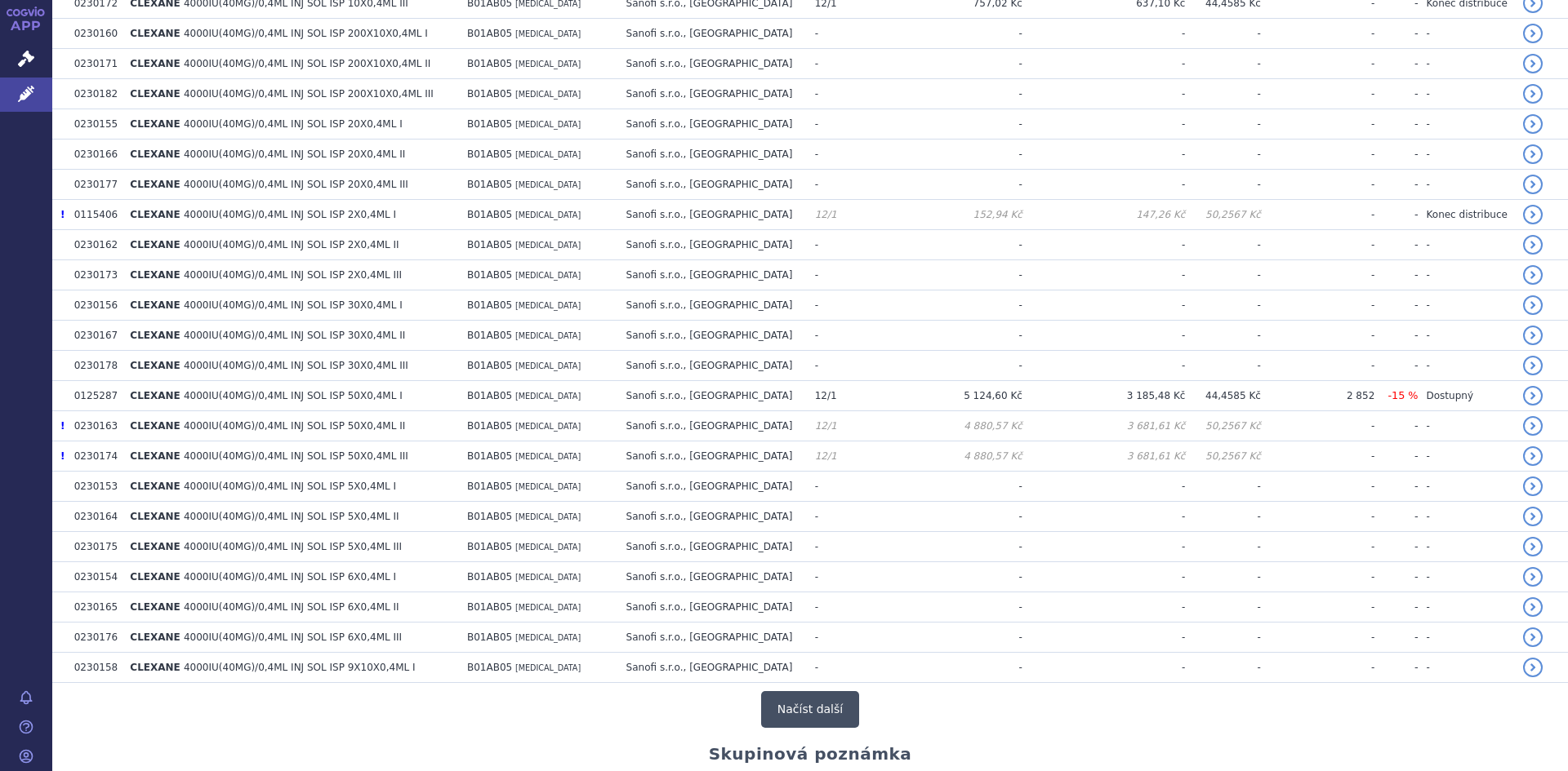
scroll to position [2803, 0]
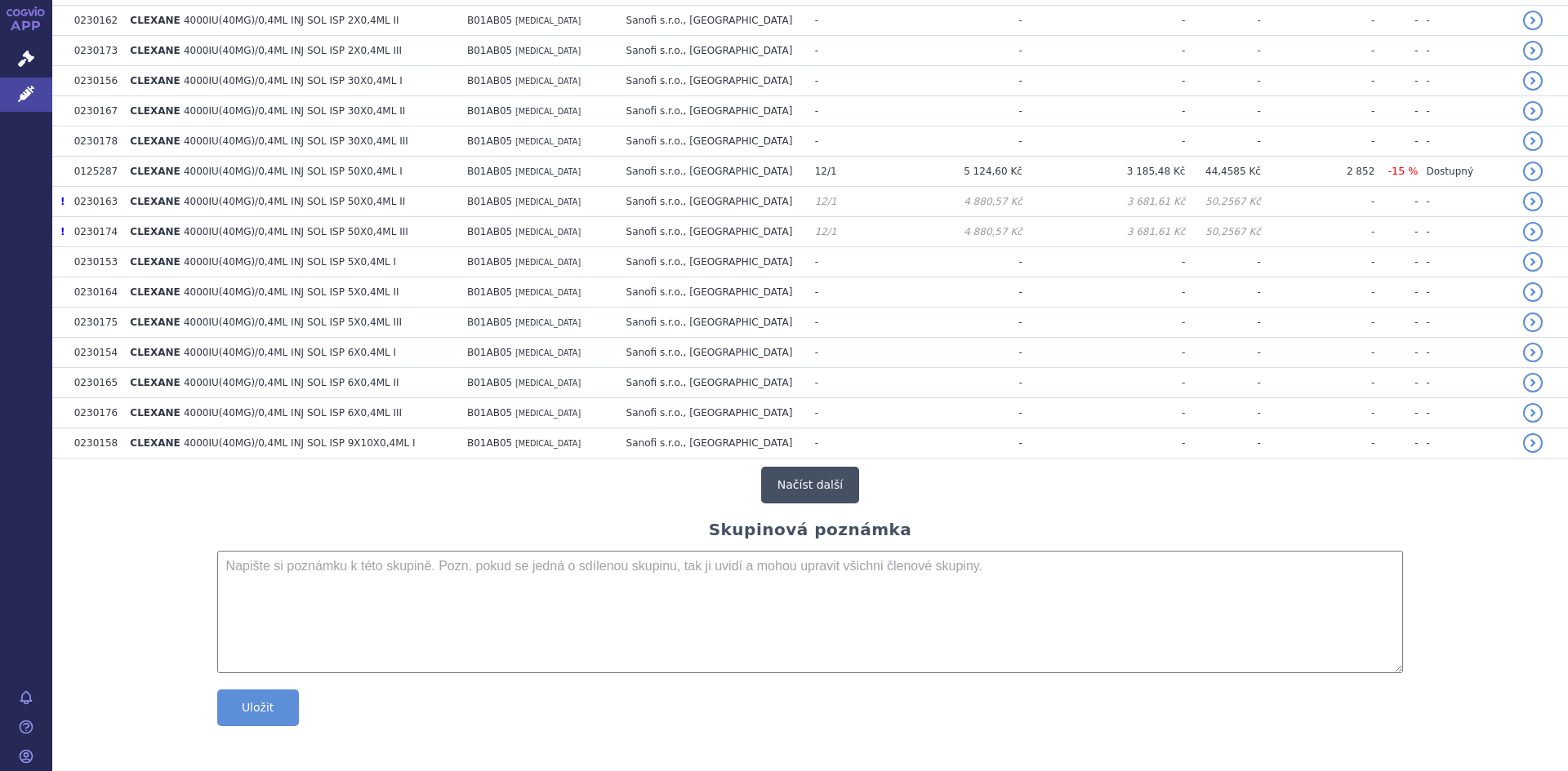
click at [829, 490] on button "Načíst další" at bounding box center [810, 485] width 98 height 37
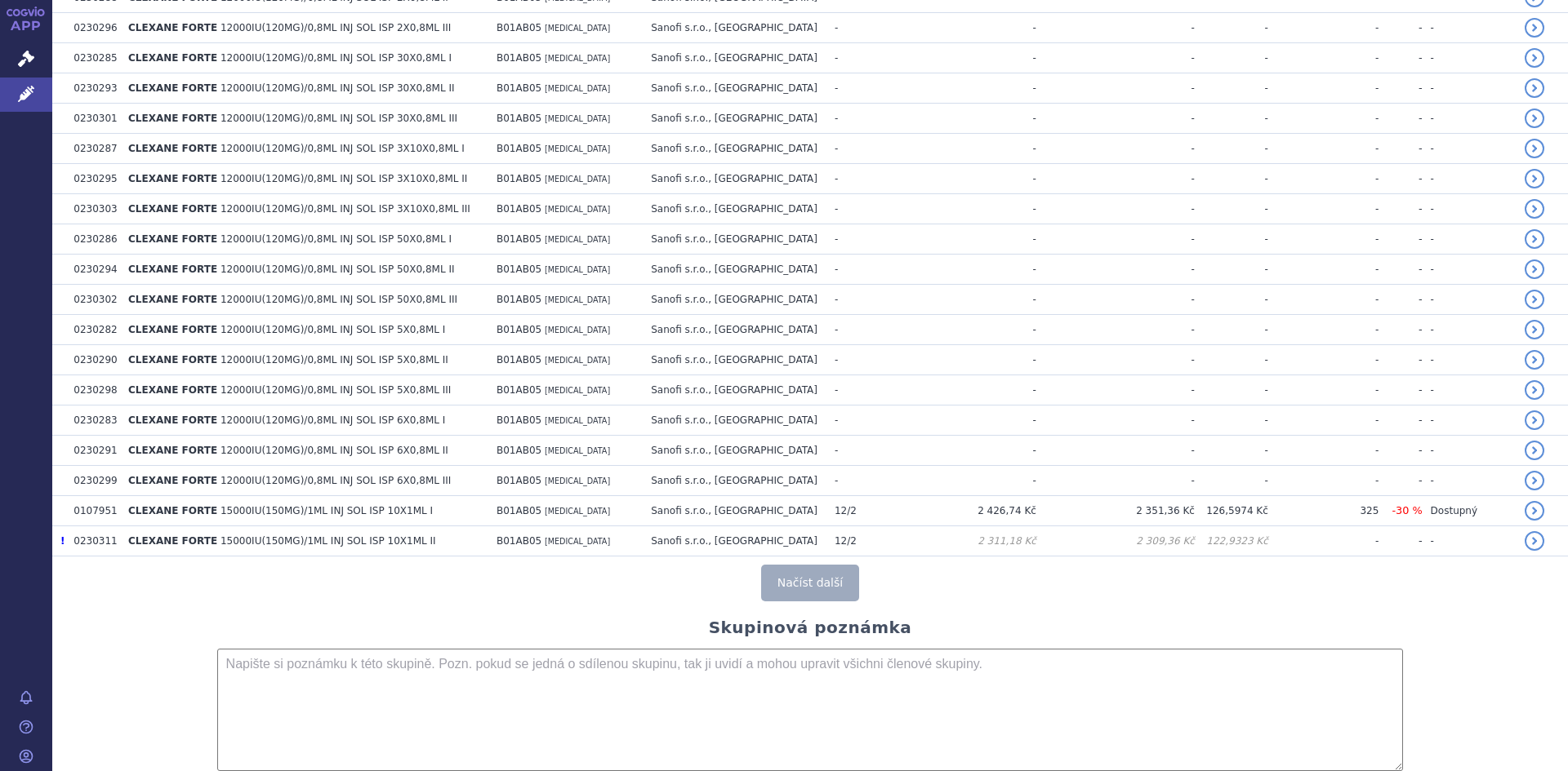
scroll to position [5823, 0]
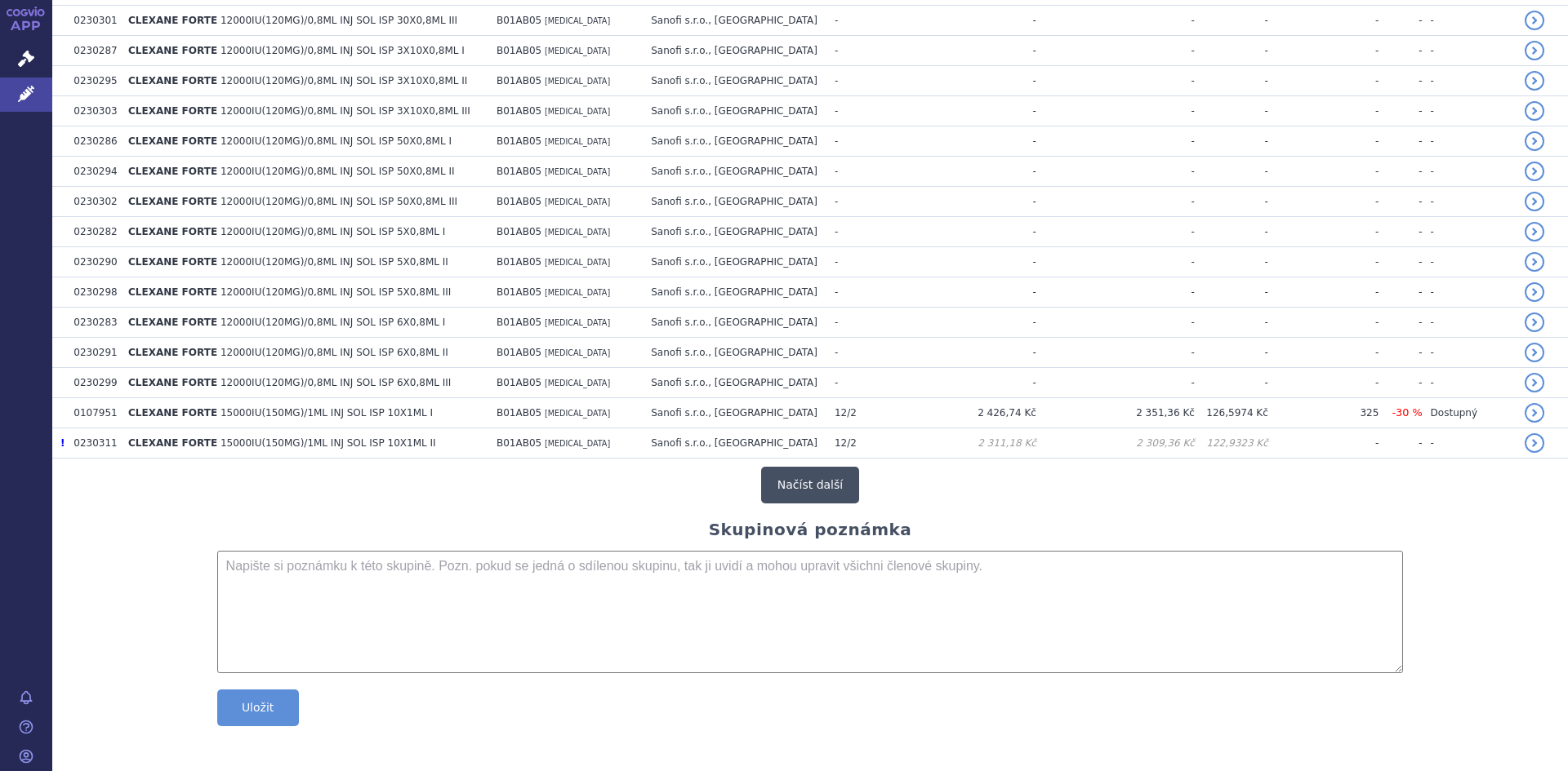
click at [819, 483] on button "Načíst další" at bounding box center [810, 485] width 98 height 37
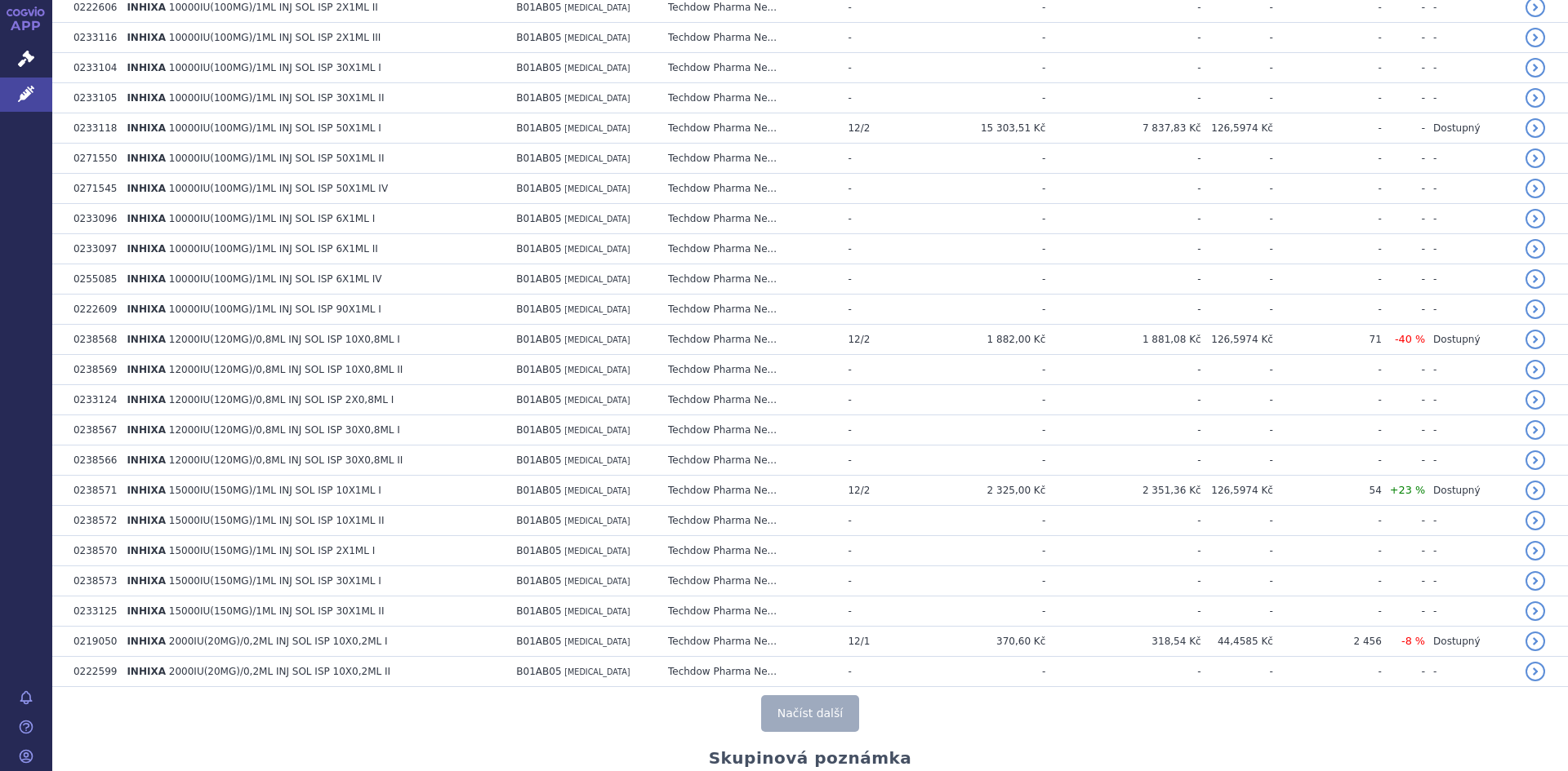
scroll to position [8761, 0]
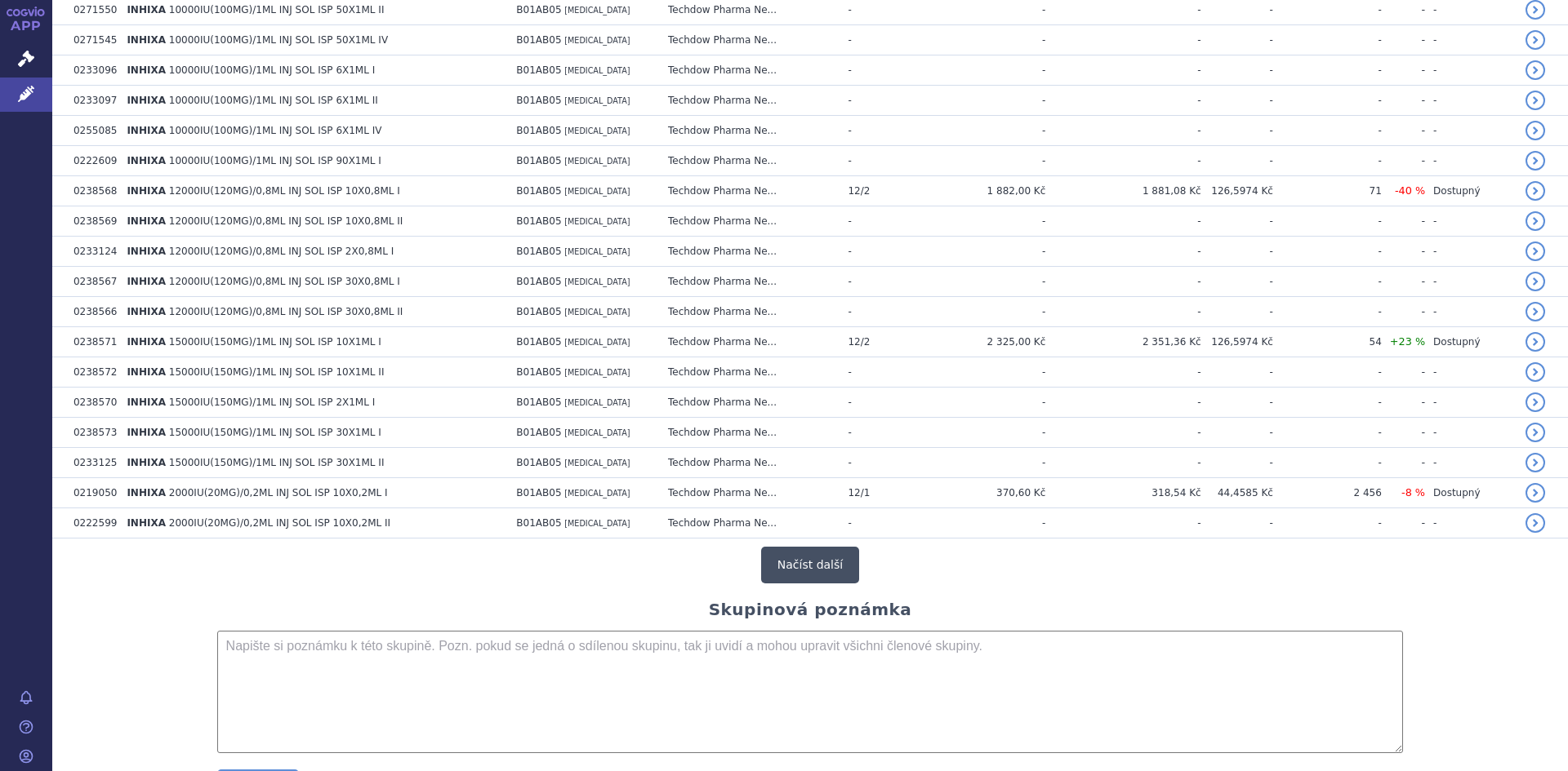
click at [796, 567] on button "Načíst další" at bounding box center [810, 565] width 98 height 37
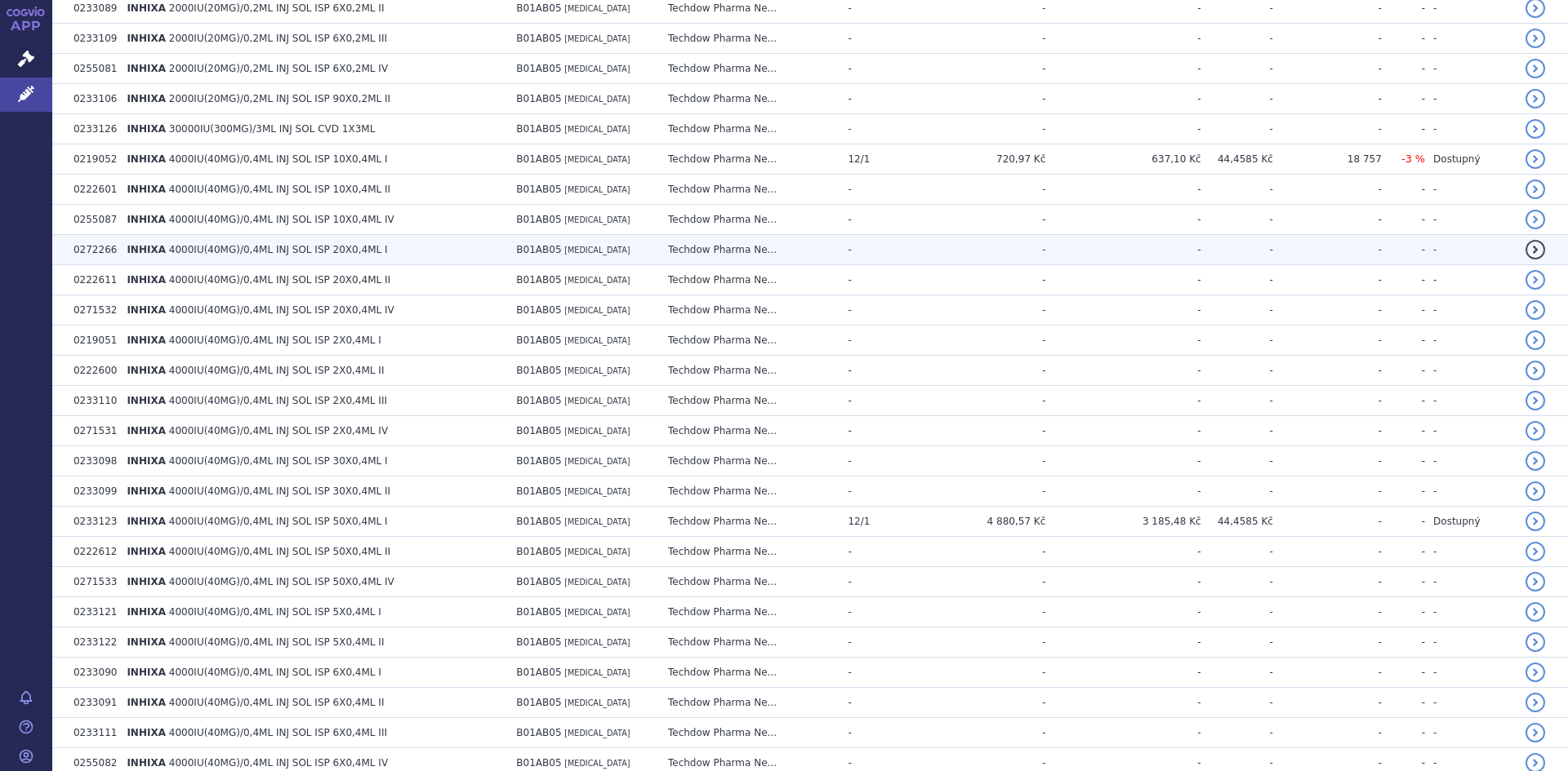
scroll to position [9659, 0]
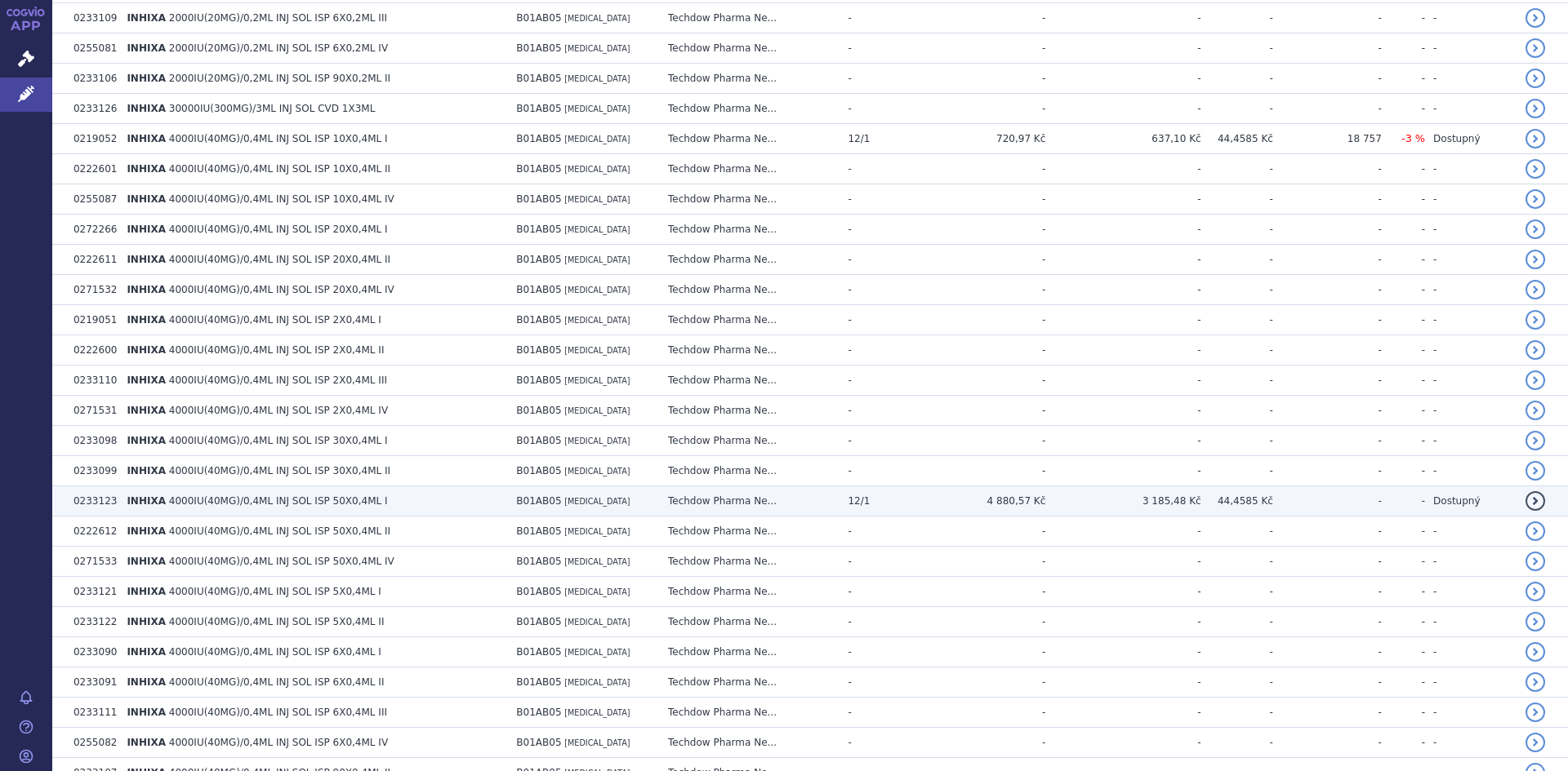
click at [318, 502] on span "4000IU(40MG)/0,4ML INJ SOL ISP 50X0,4ML I" at bounding box center [279, 501] width 219 height 11
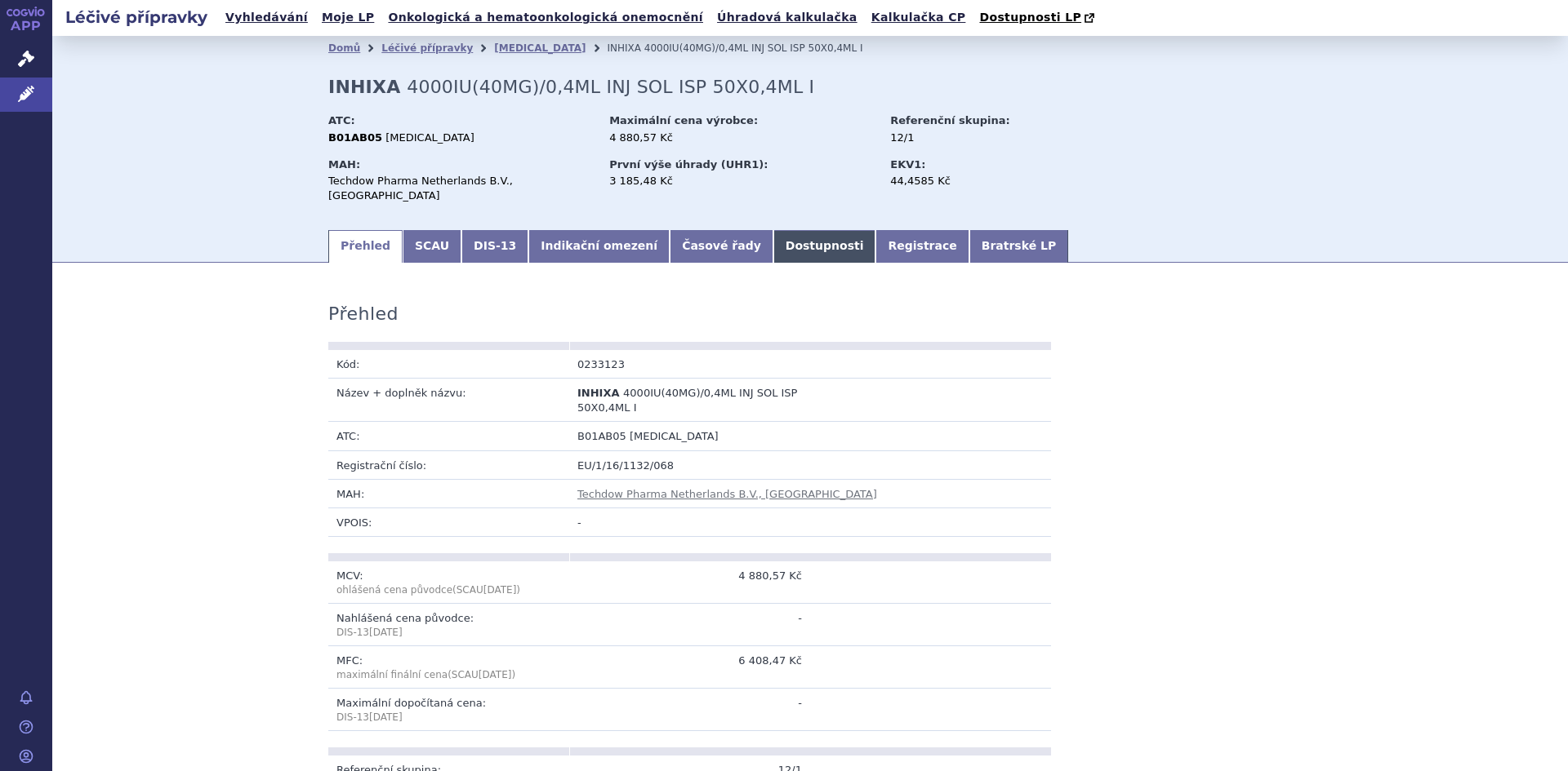
click at [773, 230] on link "Dostupnosti" at bounding box center [824, 247] width 103 height 33
